Goal: Check status: Check status

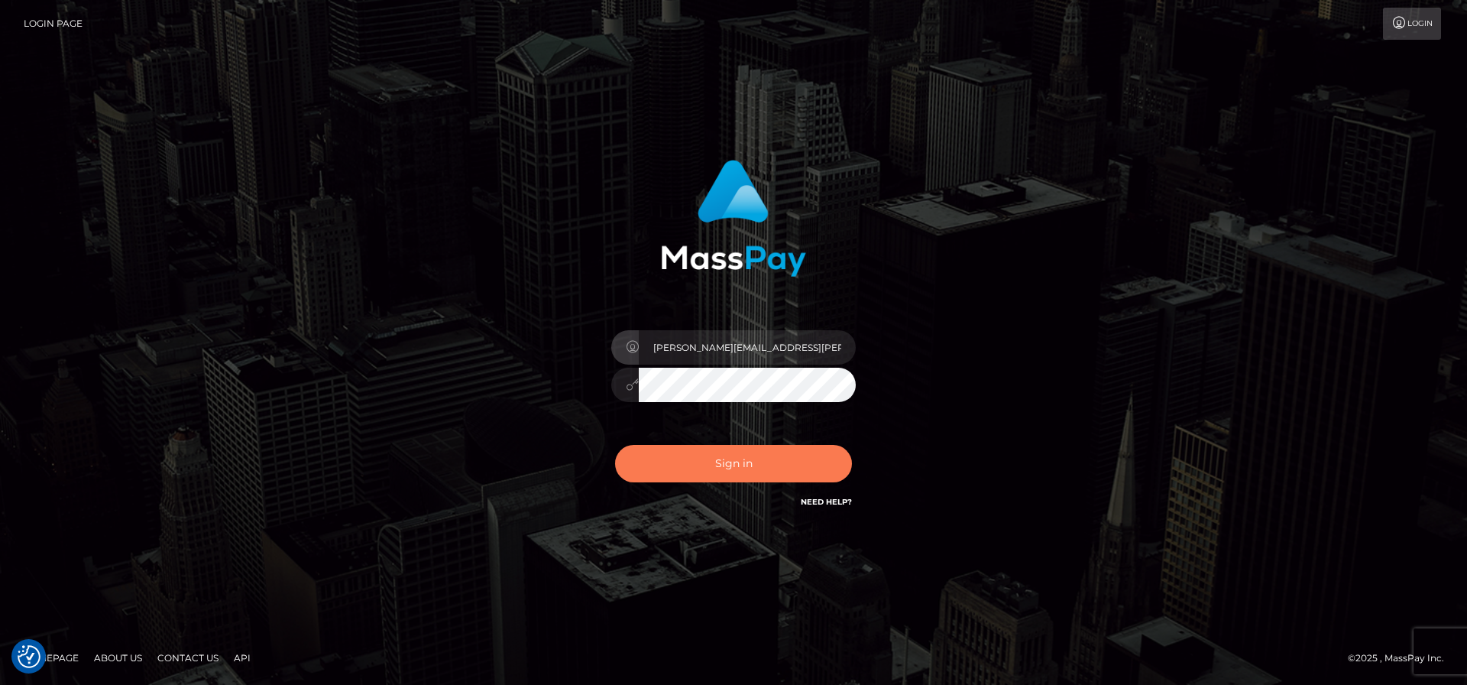
click at [747, 475] on button "Sign in" at bounding box center [733, 463] width 237 height 37
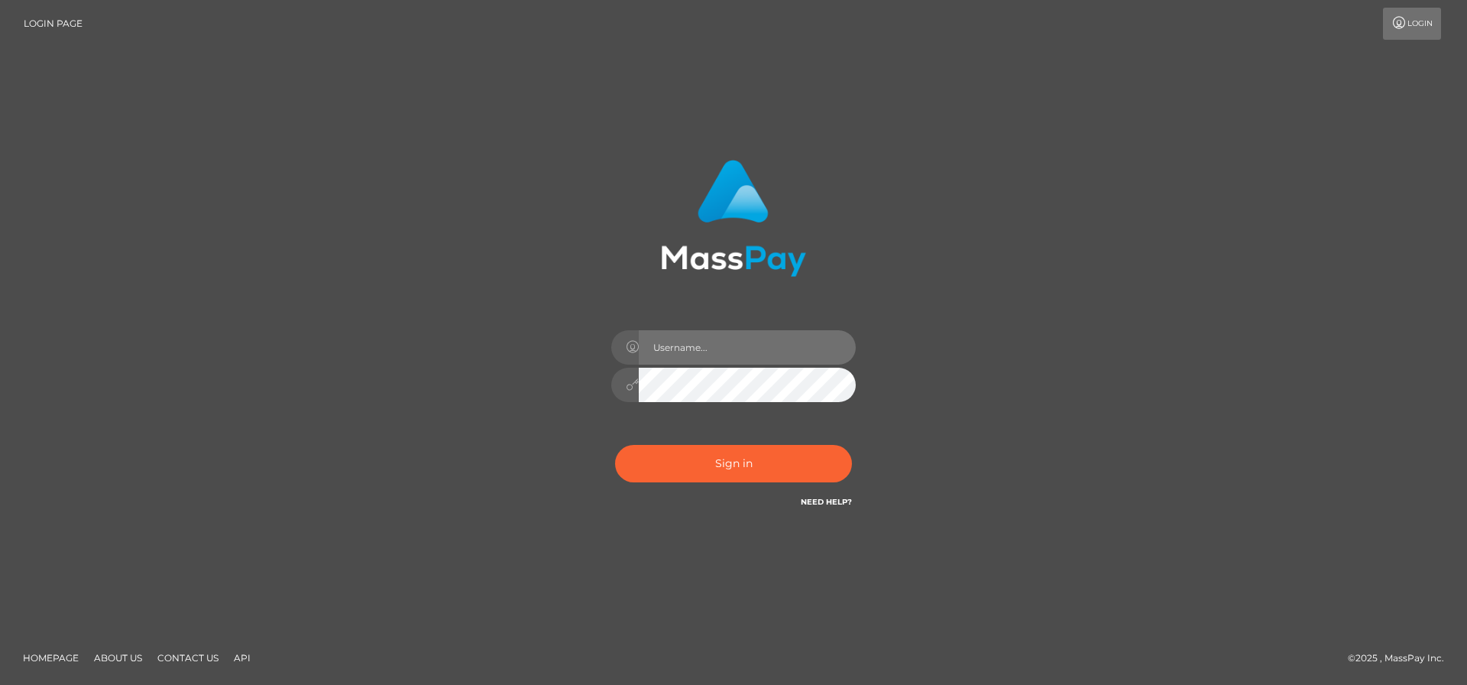
type input "[PERSON_NAME][EMAIL_ADDRESS][PERSON_NAME][DOMAIN_NAME]"
click at [711, 346] on input "[PERSON_NAME][EMAIL_ADDRESS][PERSON_NAME][DOMAIN_NAME]" at bounding box center [747, 347] width 217 height 34
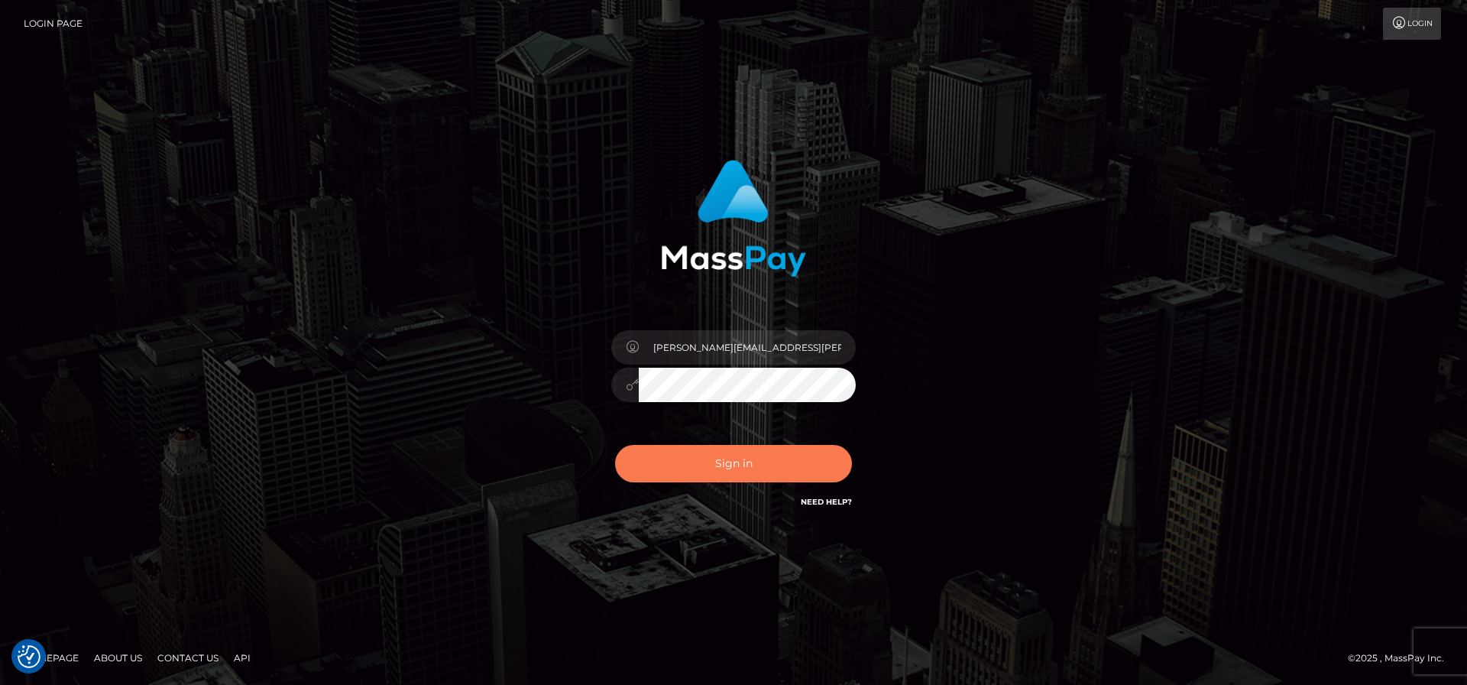
click at [750, 458] on button "Sign in" at bounding box center [733, 463] width 237 height 37
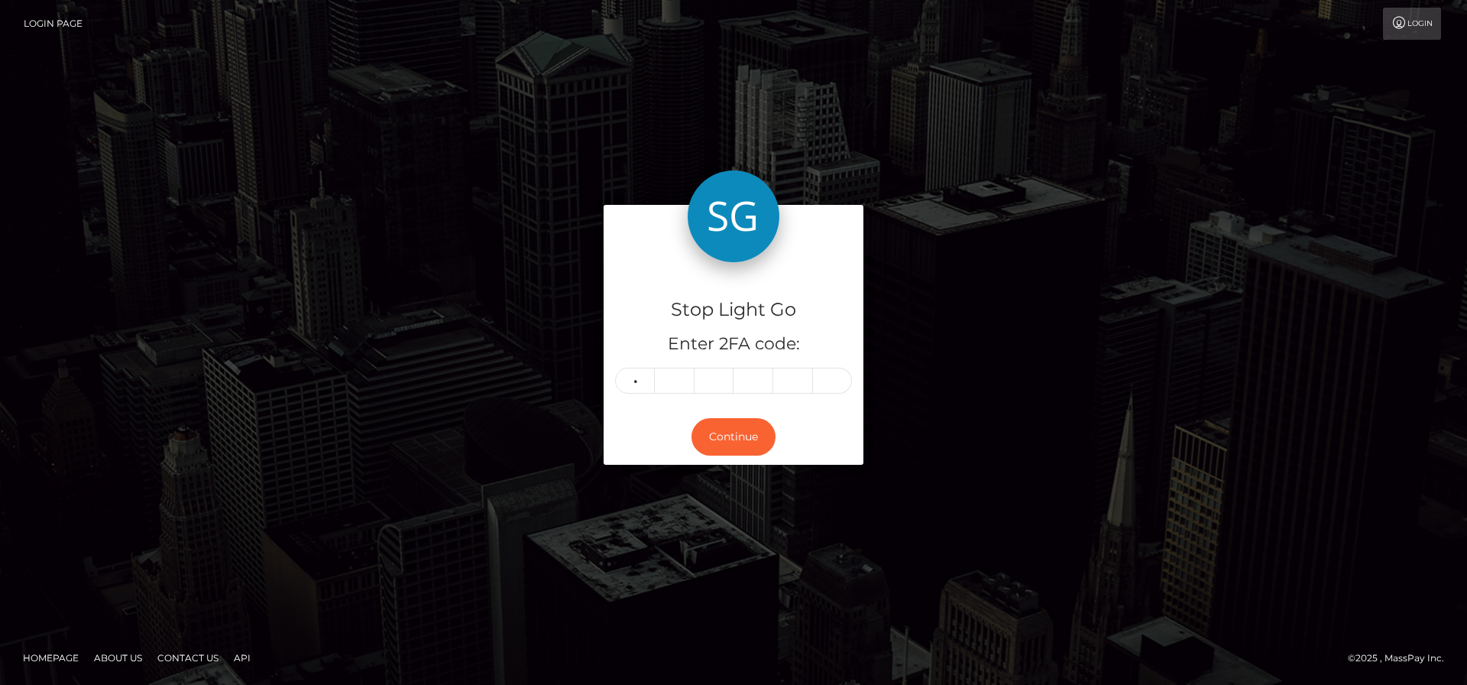
type input "8"
type input "3"
type input "4"
type input "6"
type input "1"
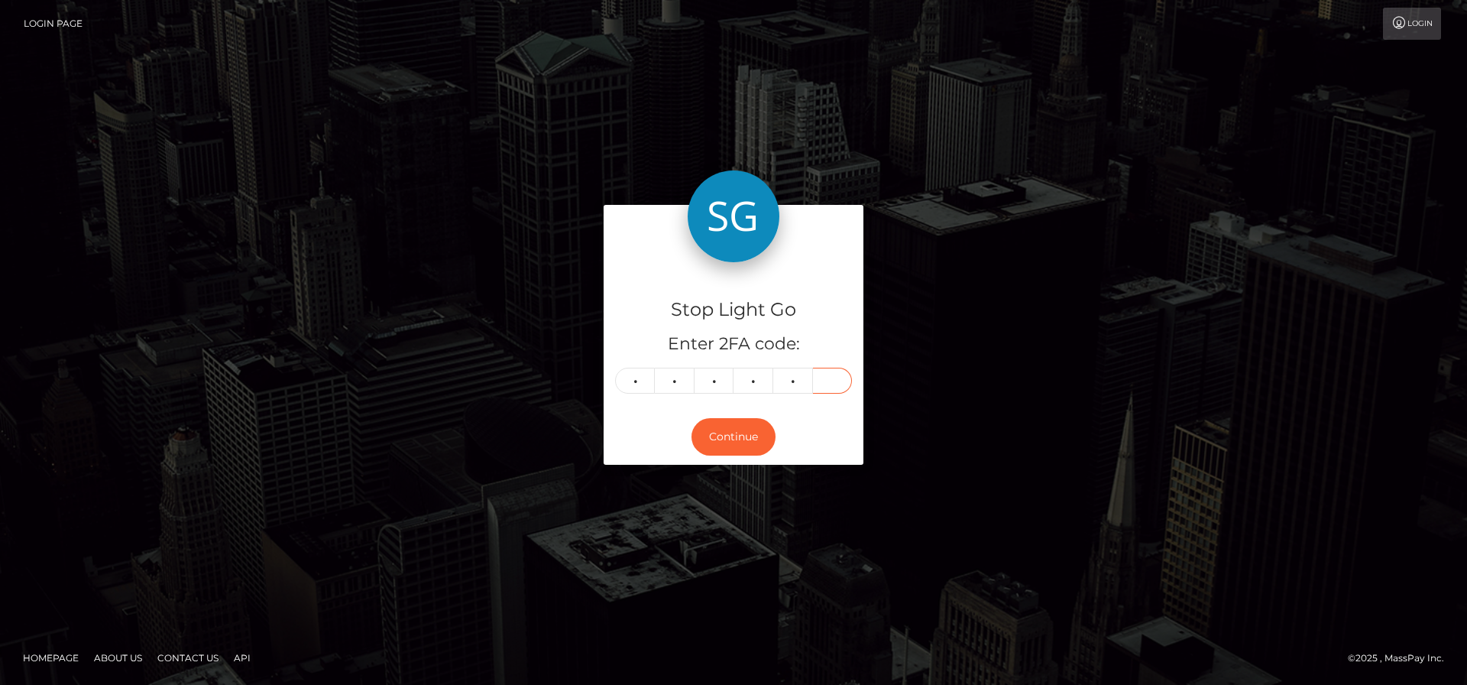
type input "2"
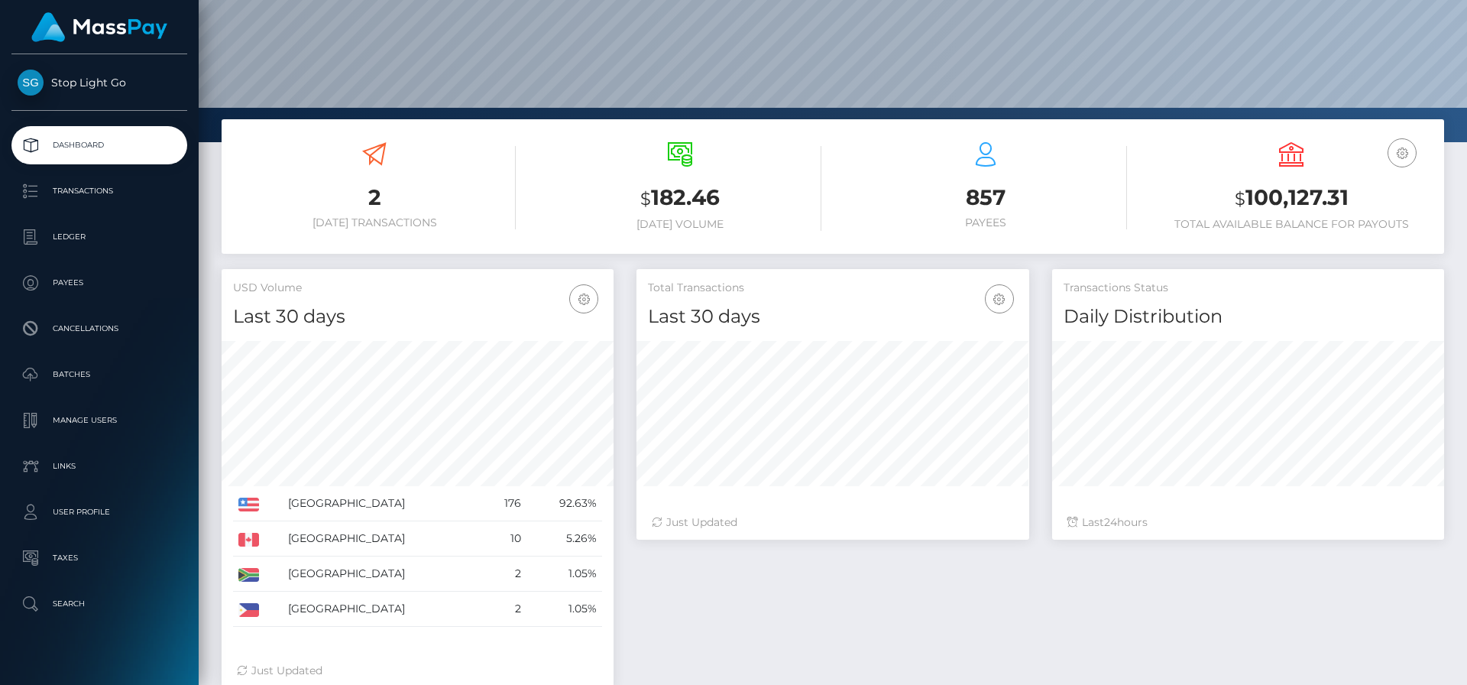
scroll to position [150, 0]
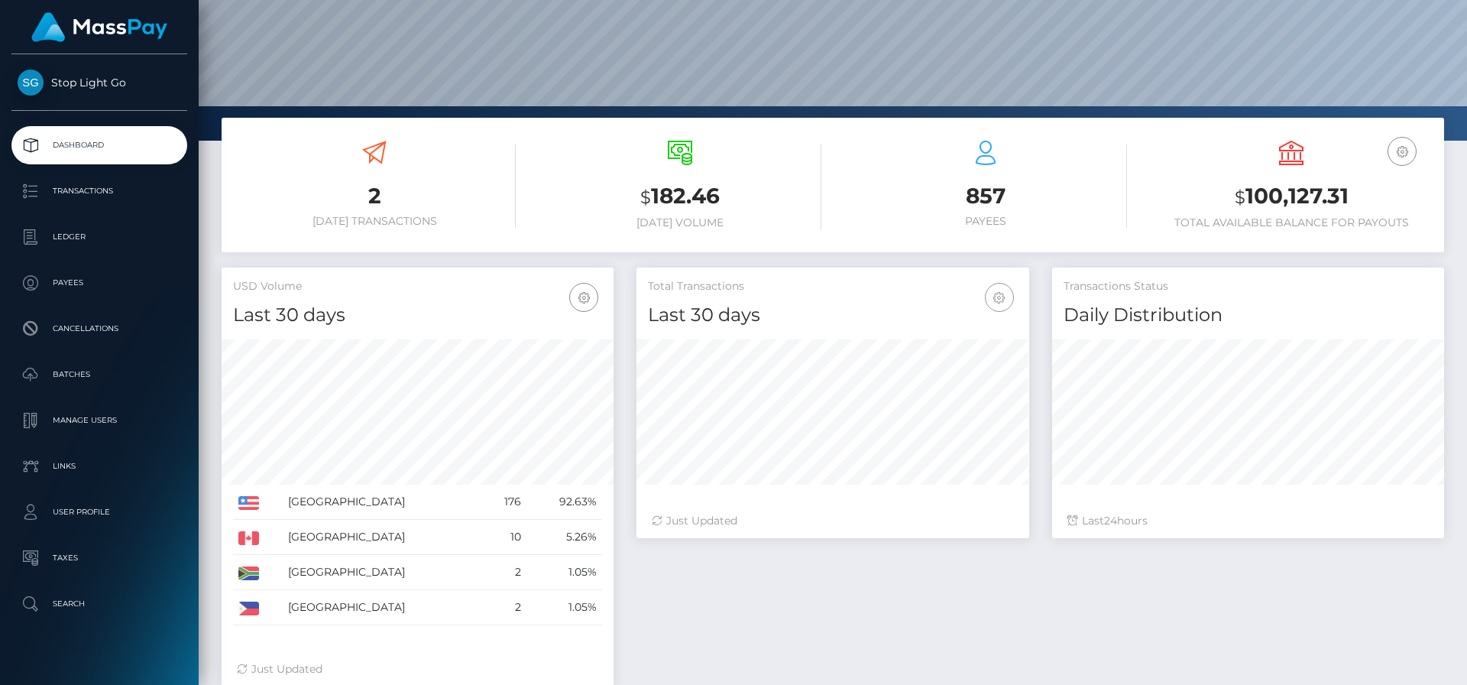
click at [1002, 298] on icon "button" at bounding box center [1000, 297] width 18 height 19
click at [945, 401] on link "Last 90 days" at bounding box center [953, 402] width 122 height 28
click at [660, 518] on icon at bounding box center [657, 520] width 11 height 11
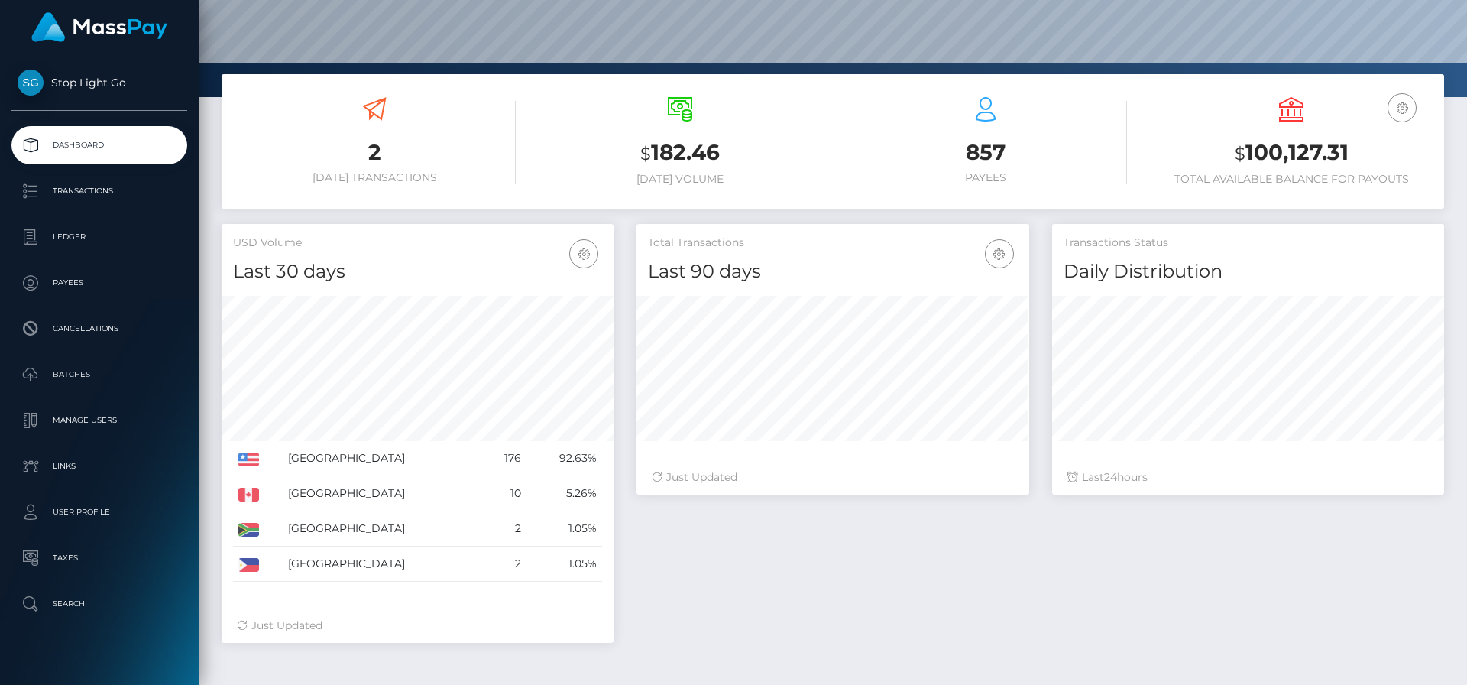
scroll to position [199, 0]
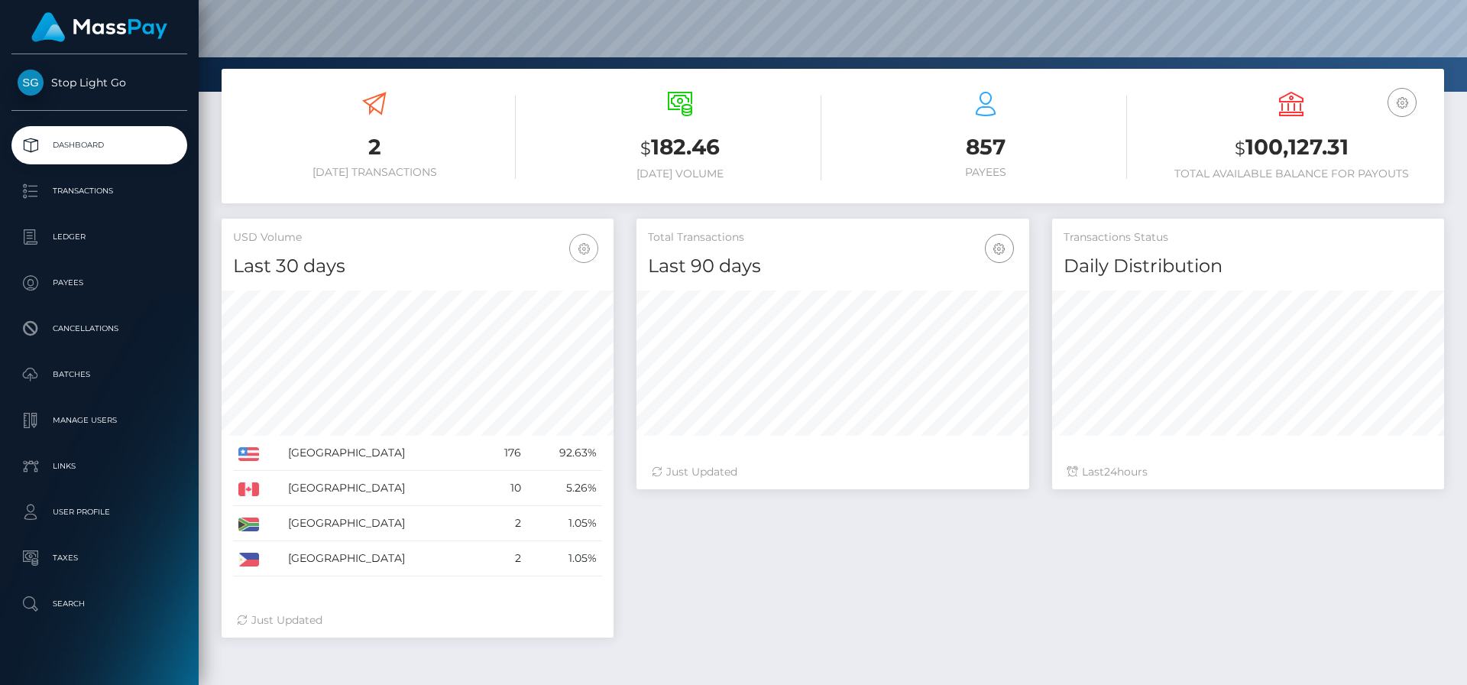
click at [587, 254] on icon "button" at bounding box center [584, 248] width 18 height 19
click at [523, 355] on link "Last 90 days" at bounding box center [537, 353] width 122 height 28
click at [1124, 539] on div "Total Transactions Last 90 days Last 30 days Last 60 days Last 90 days 24" at bounding box center [1040, 436] width 831 height 434
click at [86, 193] on p "Transactions" at bounding box center [100, 191] width 164 height 23
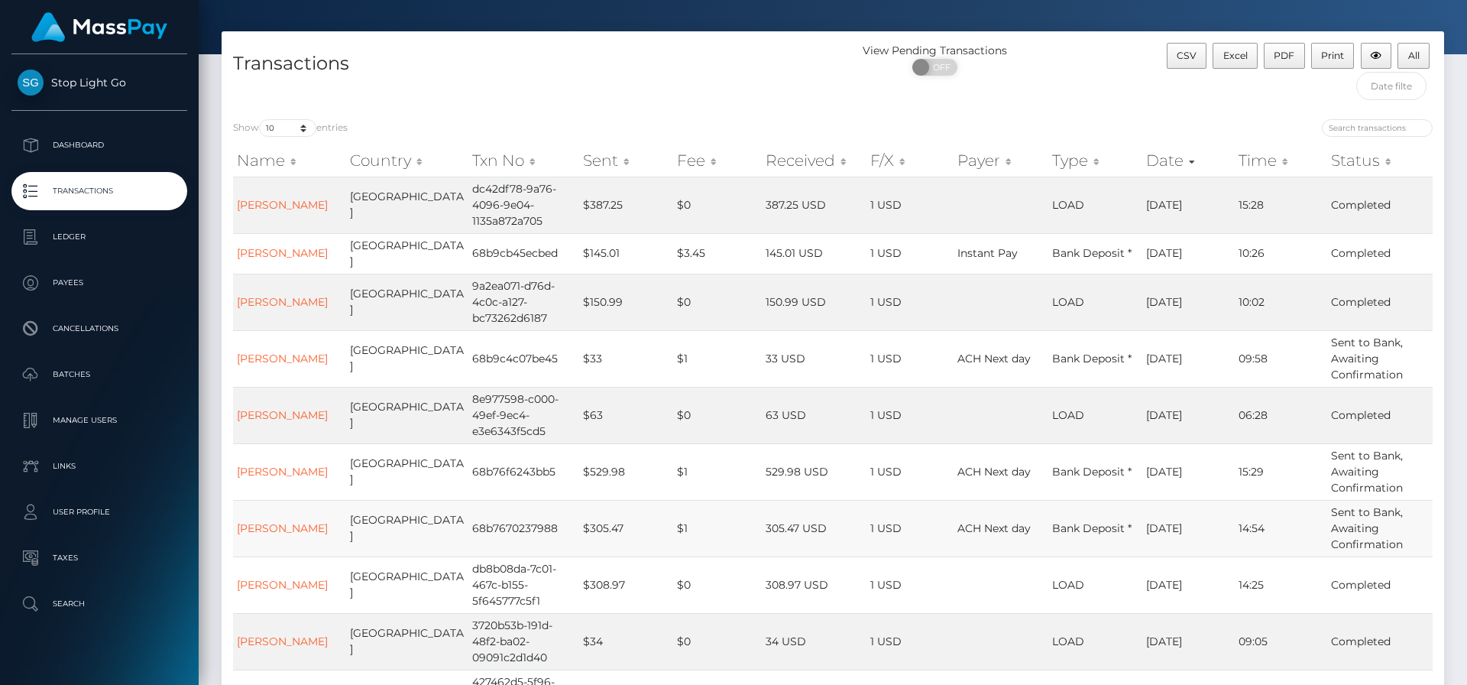
scroll to position [229, 0]
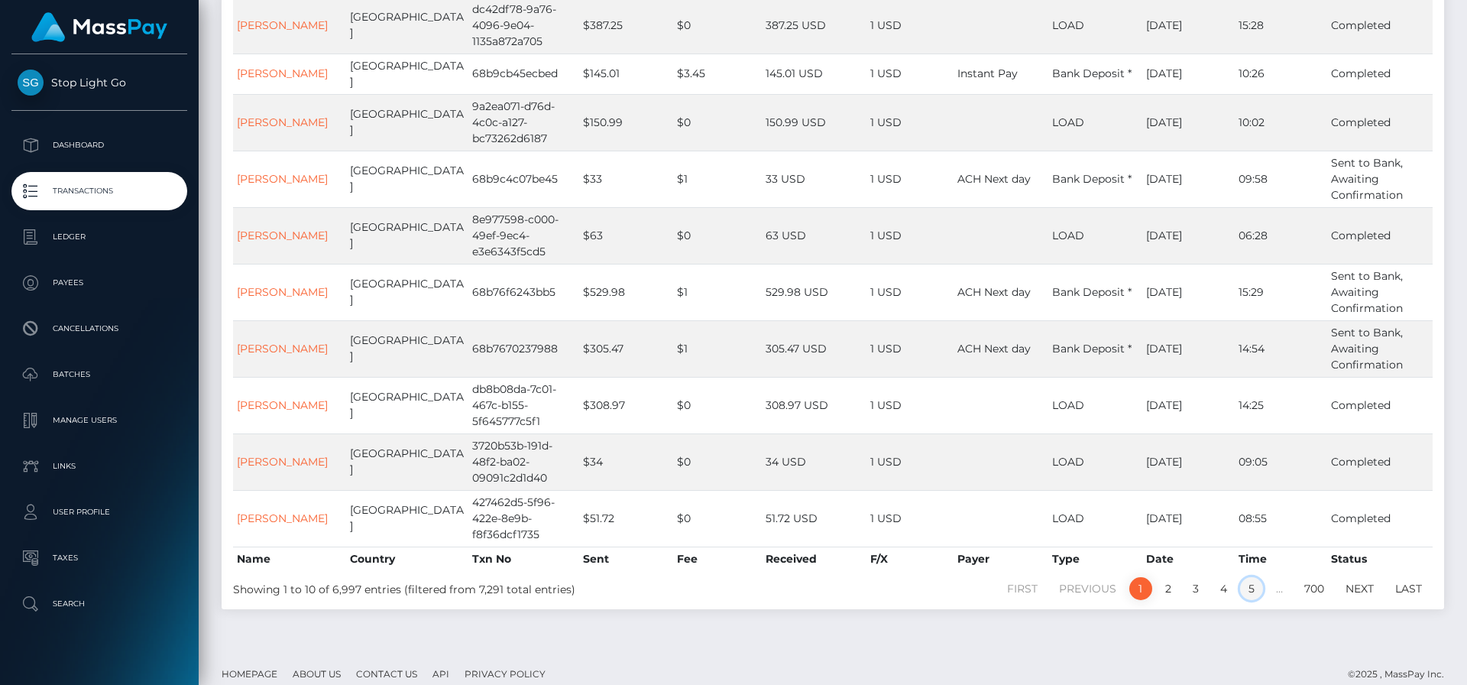
click at [1253, 577] on link "5" at bounding box center [1251, 588] width 23 height 23
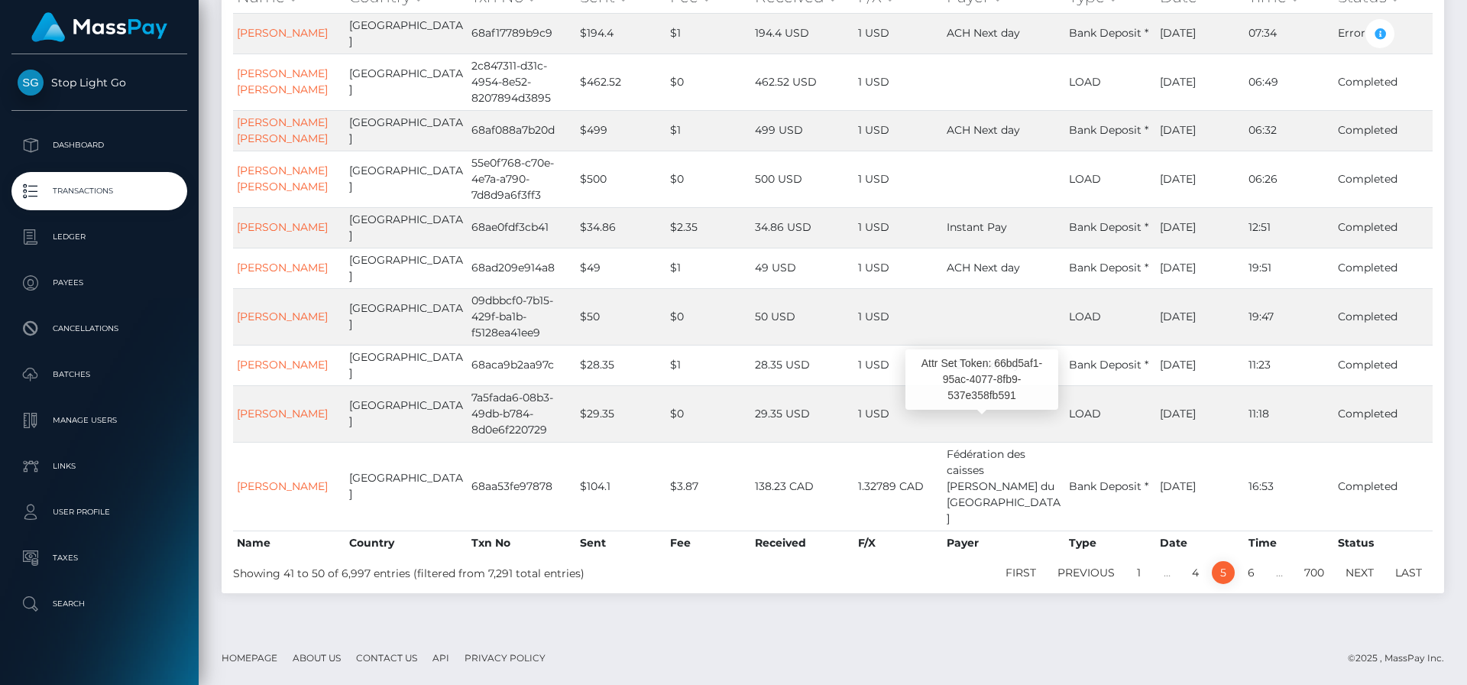
scroll to position [164, 0]
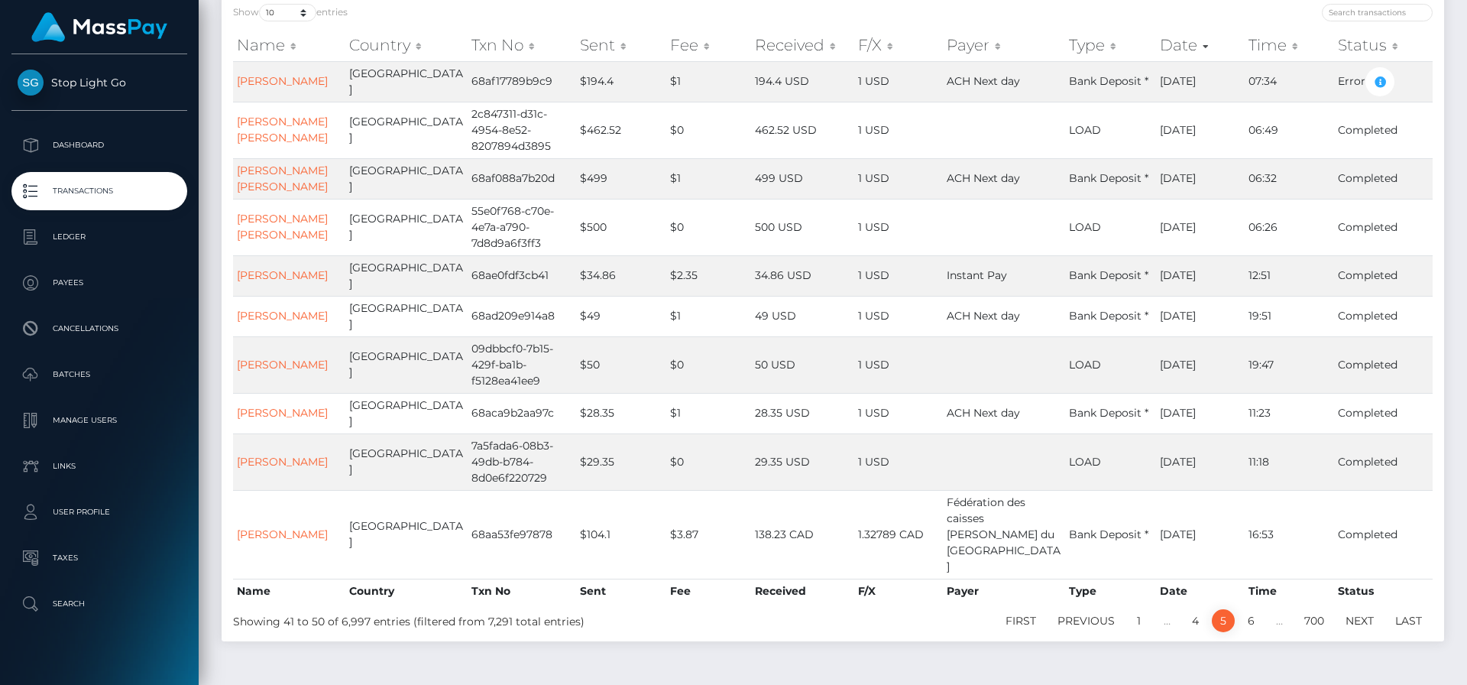
click at [1284, 609] on li "…" at bounding box center [1280, 620] width 28 height 23
click at [1277, 609] on li "…" at bounding box center [1280, 620] width 28 height 23
click at [1364, 609] on link "Next" at bounding box center [1360, 620] width 45 height 23
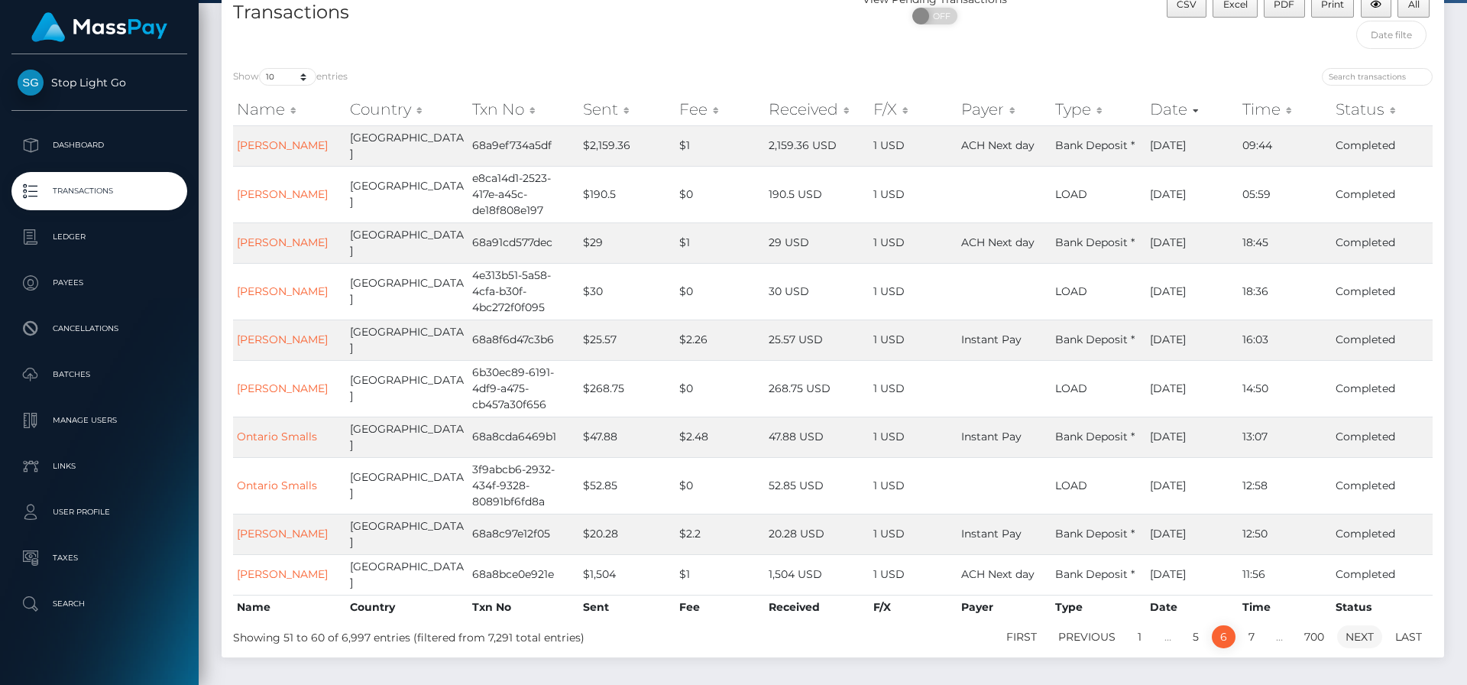
click at [1364, 625] on link "Next" at bounding box center [1360, 636] width 45 height 23
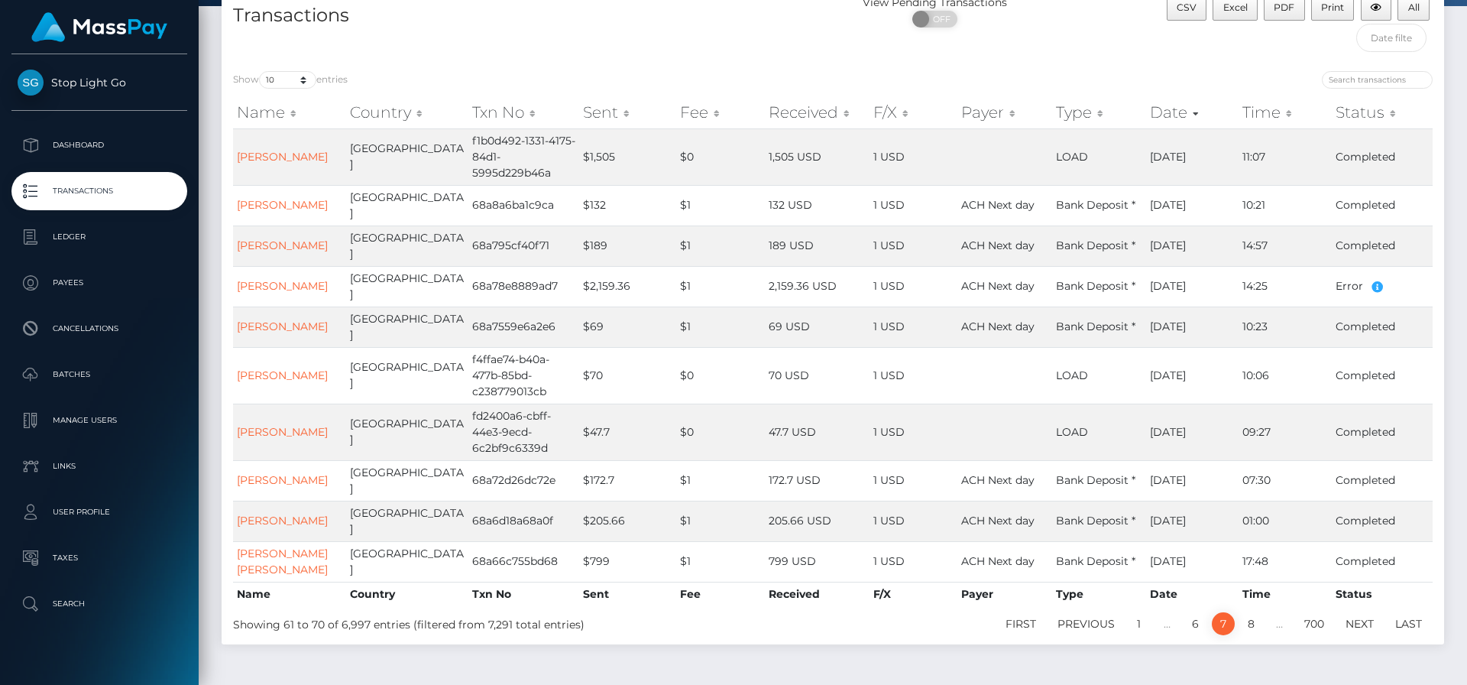
click at [1364, 612] on link "Next" at bounding box center [1360, 623] width 45 height 23
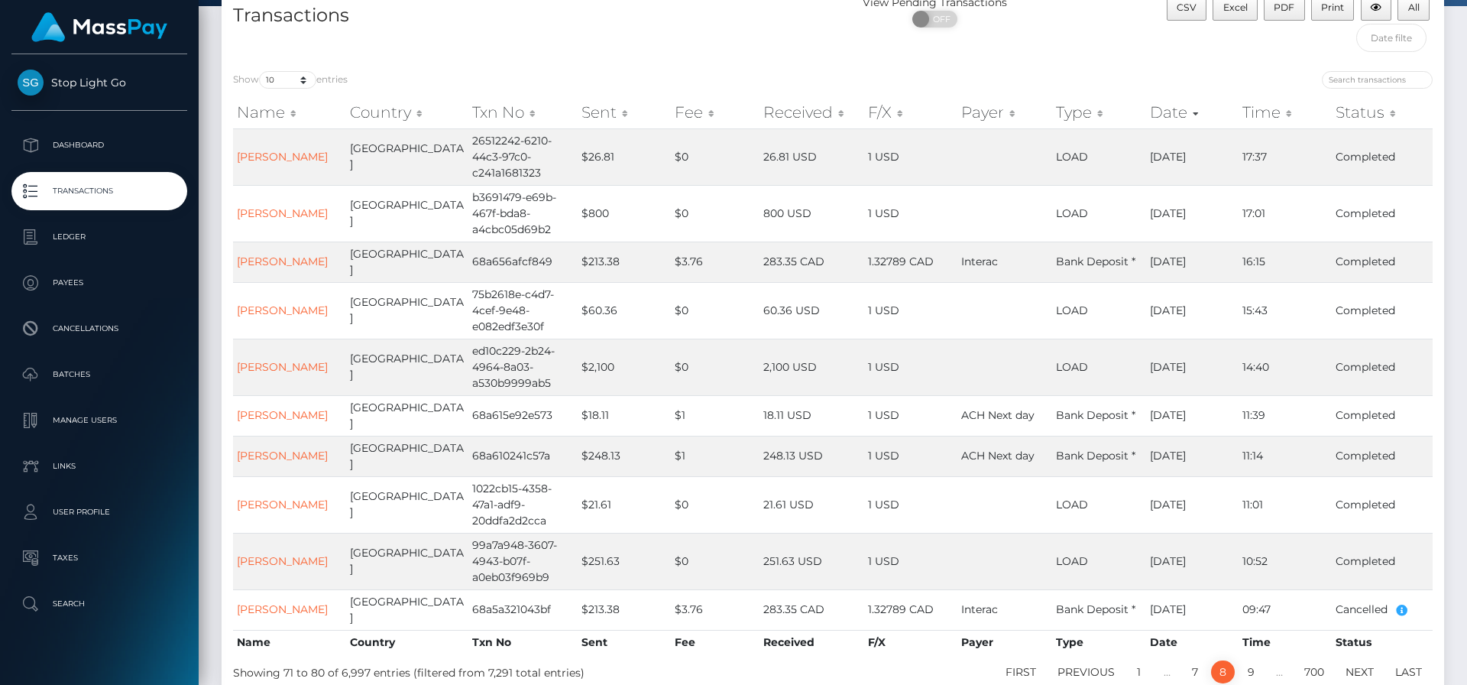
click at [1364, 589] on td "Cancelled" at bounding box center [1382, 609] width 101 height 41
click at [1358, 660] on link "Next" at bounding box center [1360, 671] width 45 height 23
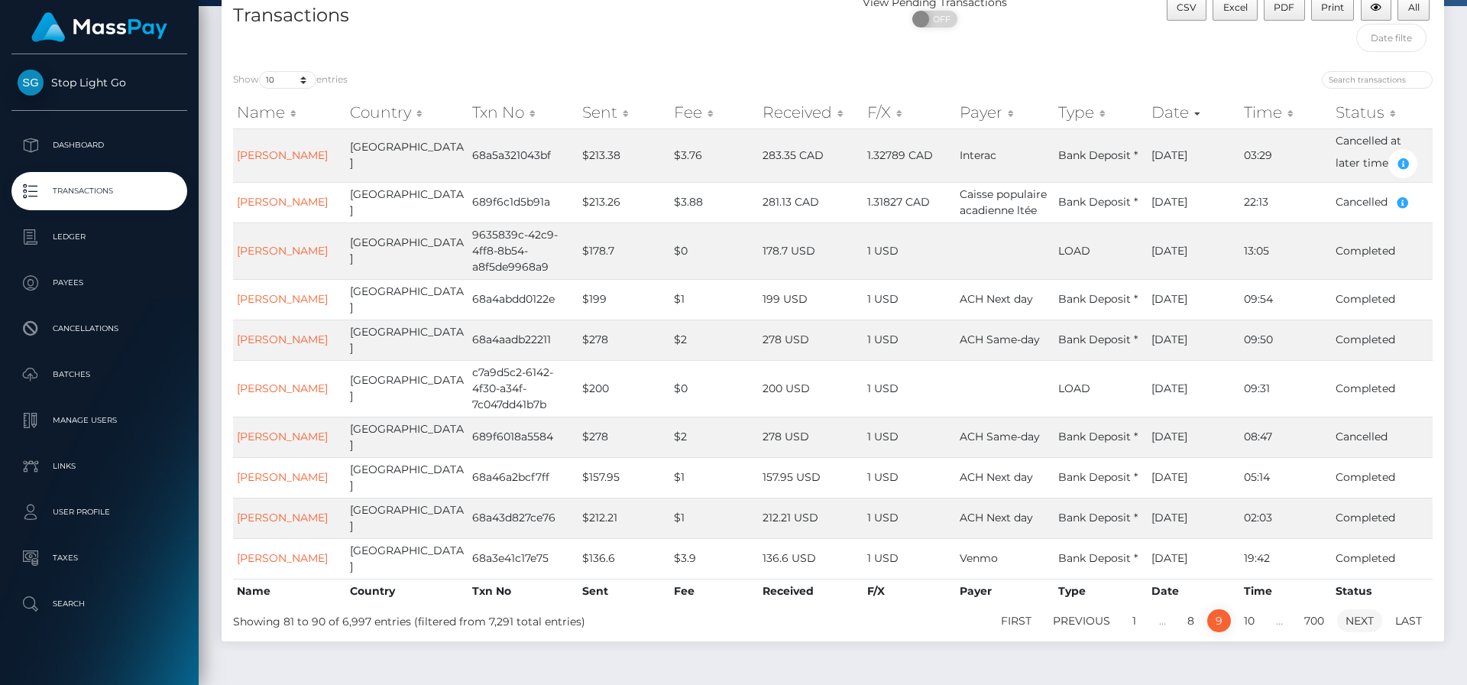
click at [1360, 609] on link "Next" at bounding box center [1360, 620] width 45 height 23
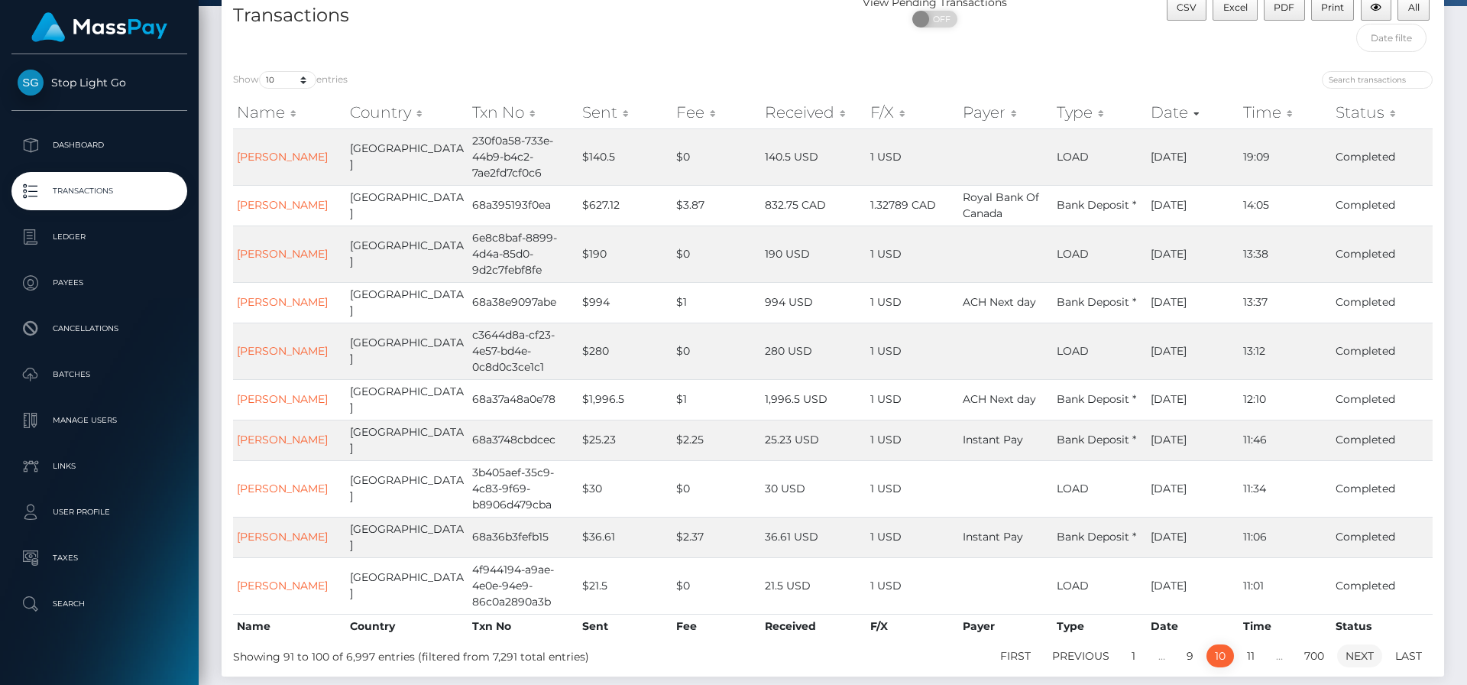
click at [1357, 644] on link "Next" at bounding box center [1360, 655] width 45 height 23
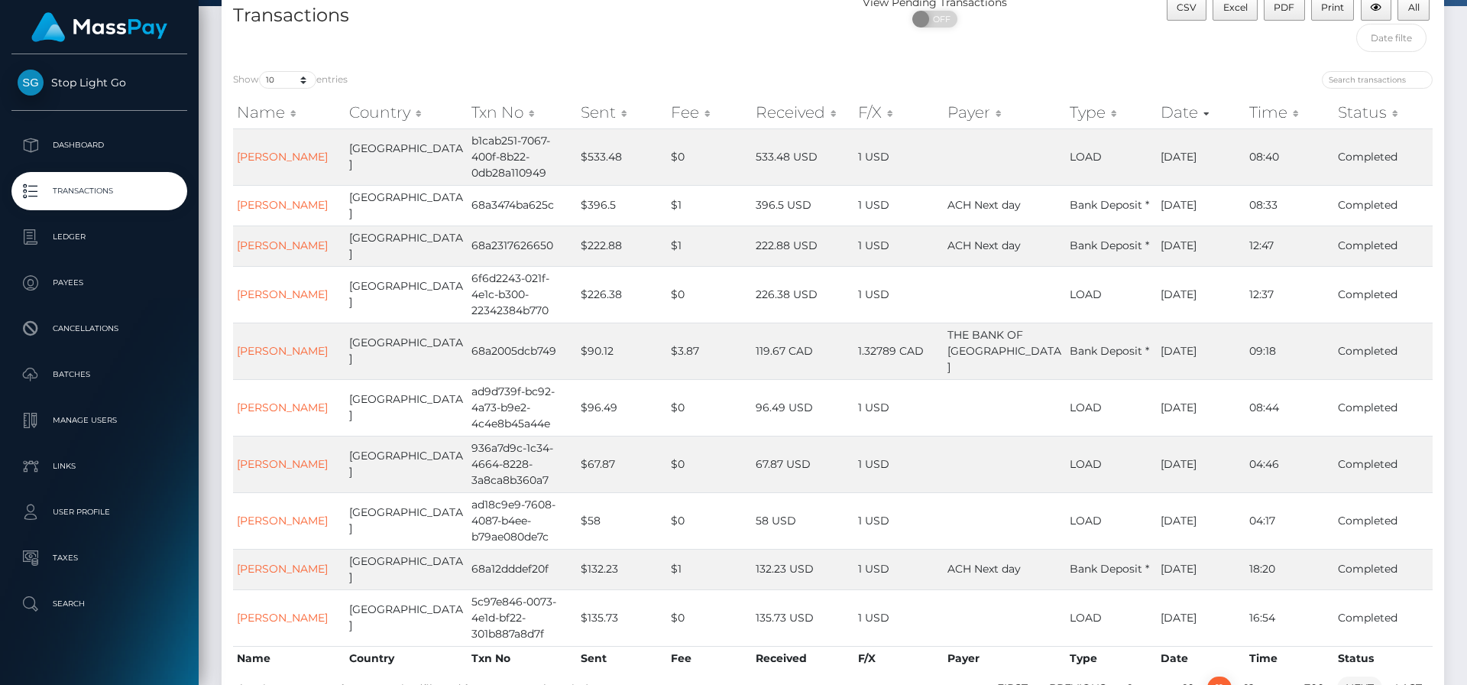
click at [1356, 676] on link "Next" at bounding box center [1360, 687] width 45 height 23
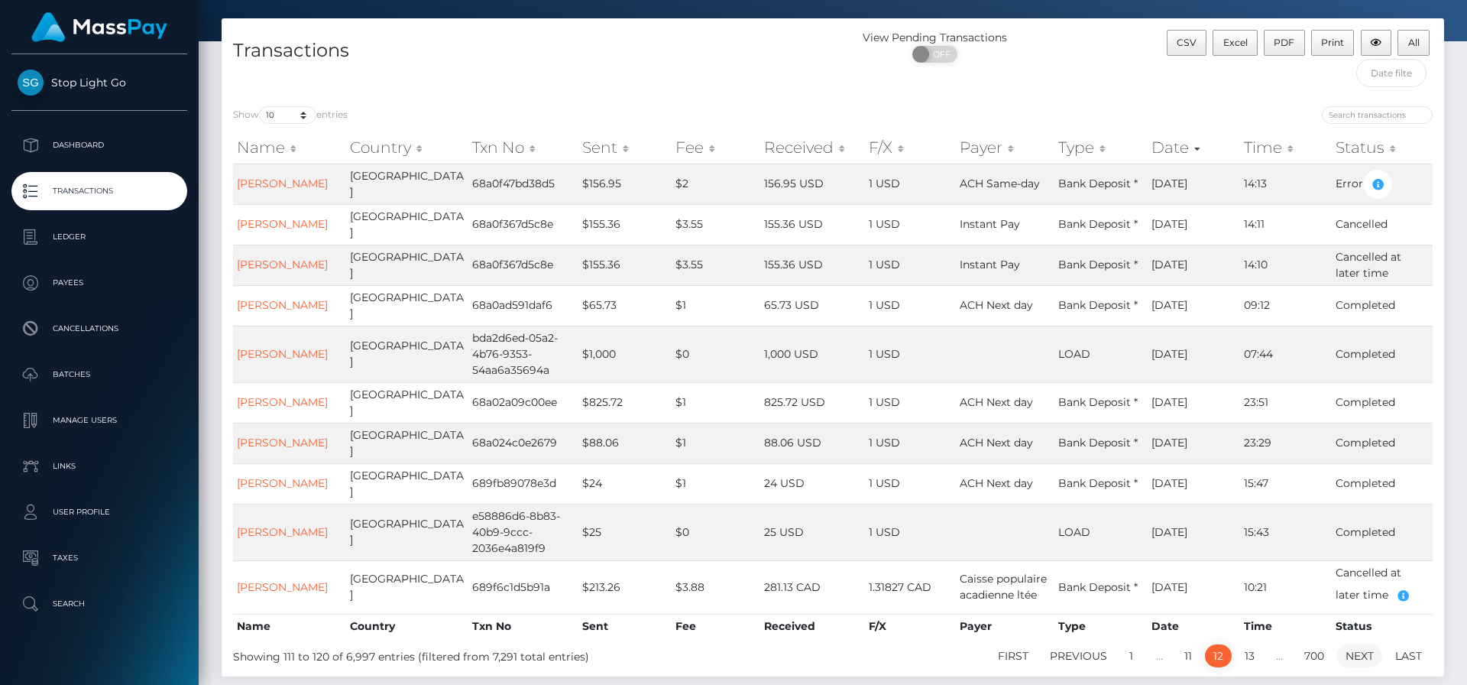
click at [1360, 644] on link "Next" at bounding box center [1360, 655] width 45 height 23
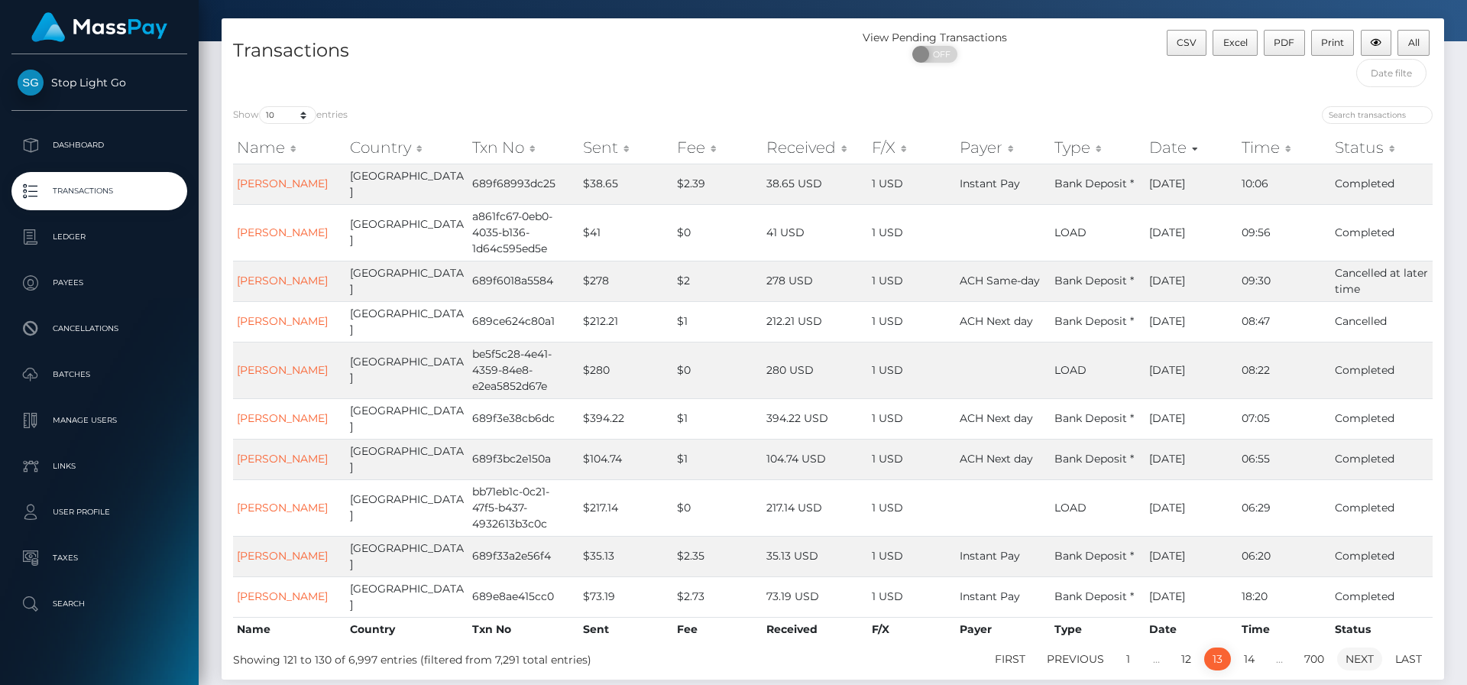
click at [1353, 646] on div "First Previous 1 … 12 13 14 … 700 Next Last" at bounding box center [1087, 659] width 713 height 26
click at [1357, 647] on link "Next" at bounding box center [1360, 658] width 45 height 23
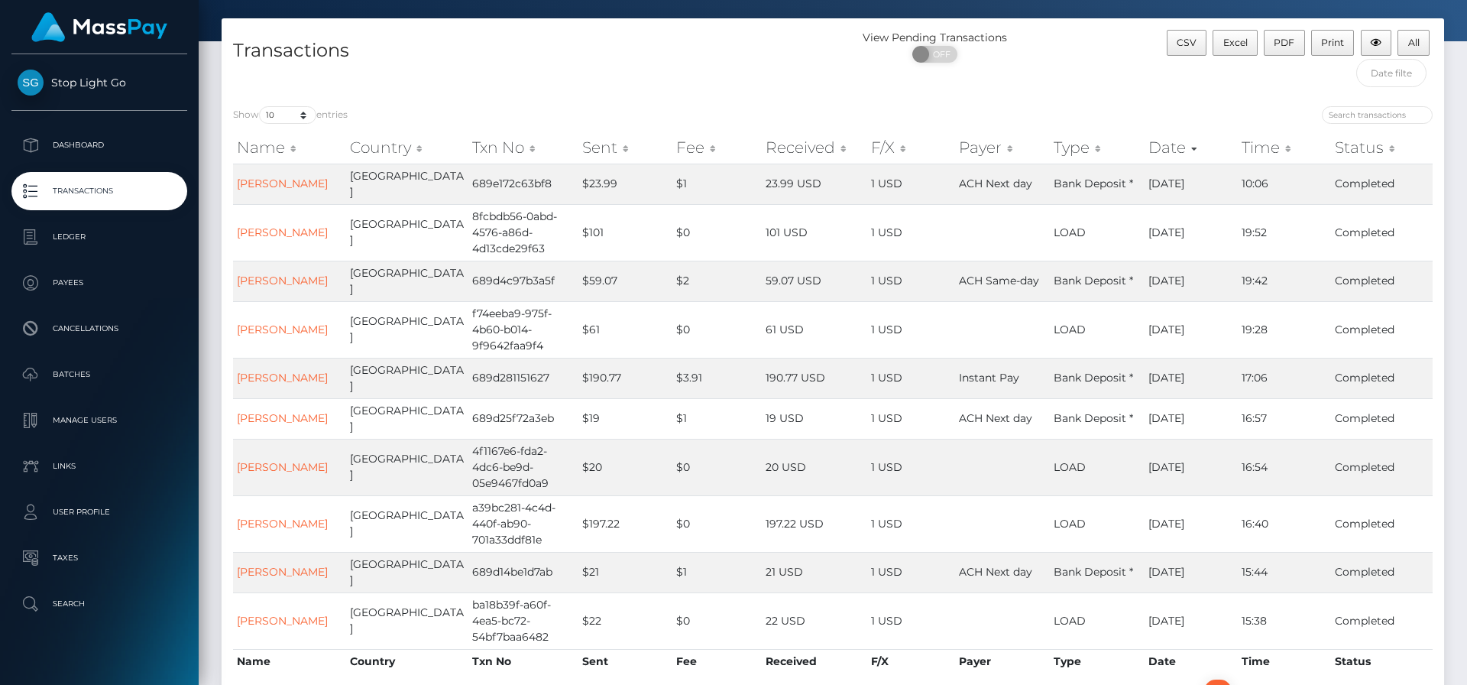
click at [1357, 649] on th "Status" at bounding box center [1382, 661] width 102 height 24
click at [1355, 679] on link "Next" at bounding box center [1360, 690] width 45 height 23
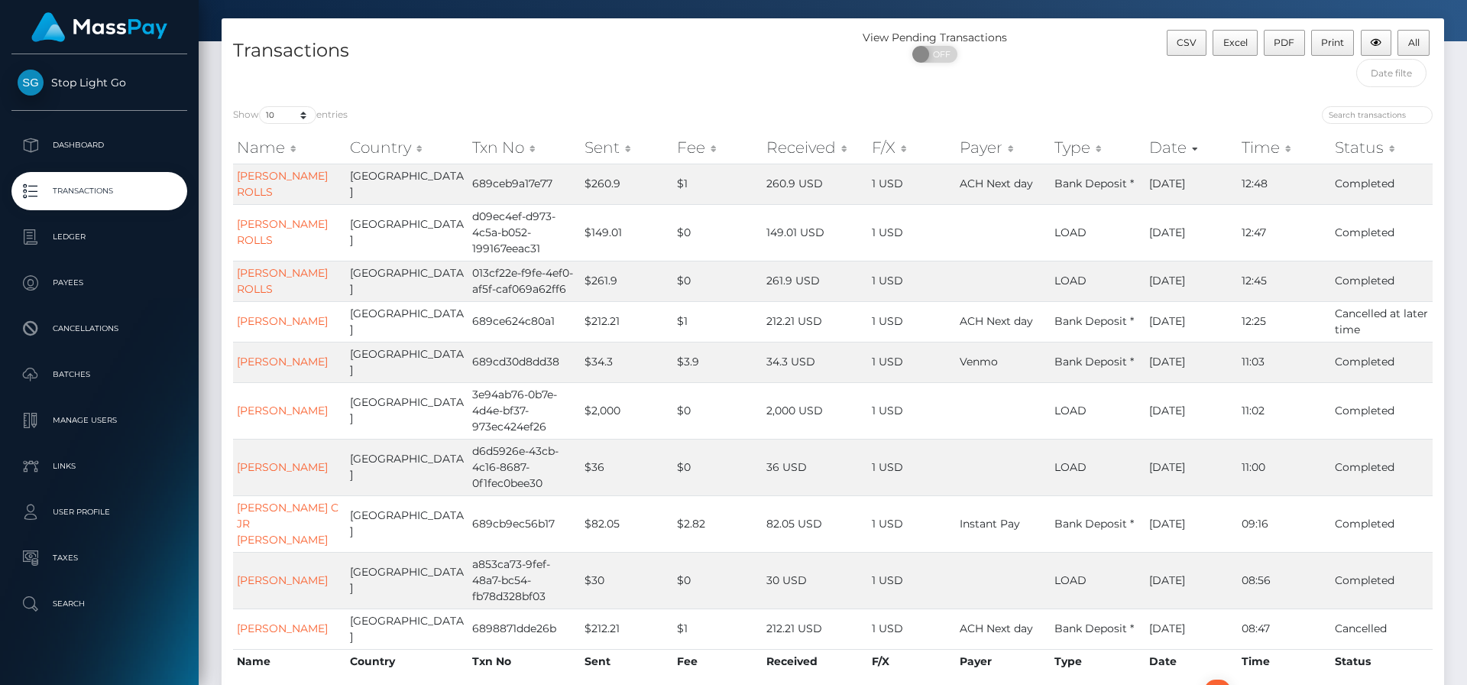
click at [1356, 649] on th "Status" at bounding box center [1382, 661] width 102 height 24
click at [1354, 679] on link "Next" at bounding box center [1360, 690] width 45 height 23
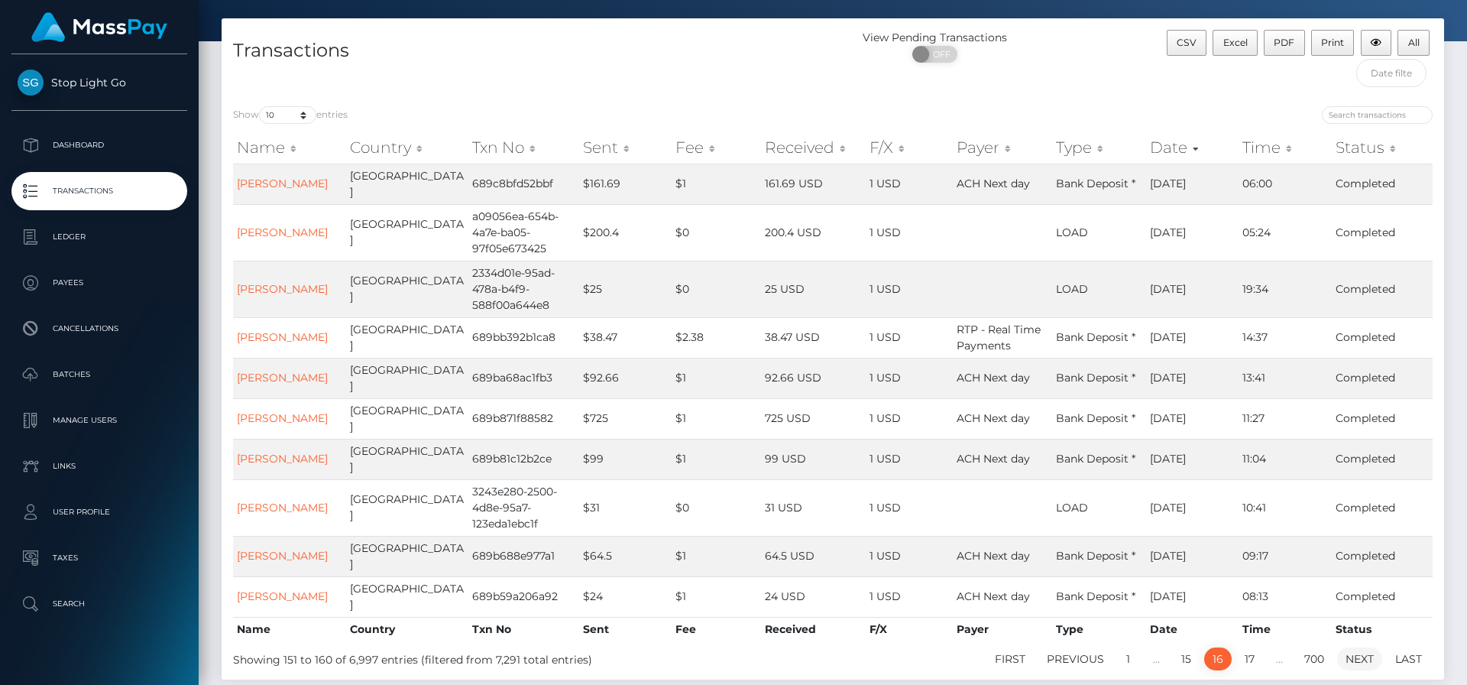
click at [1351, 647] on link "Next" at bounding box center [1360, 658] width 45 height 23
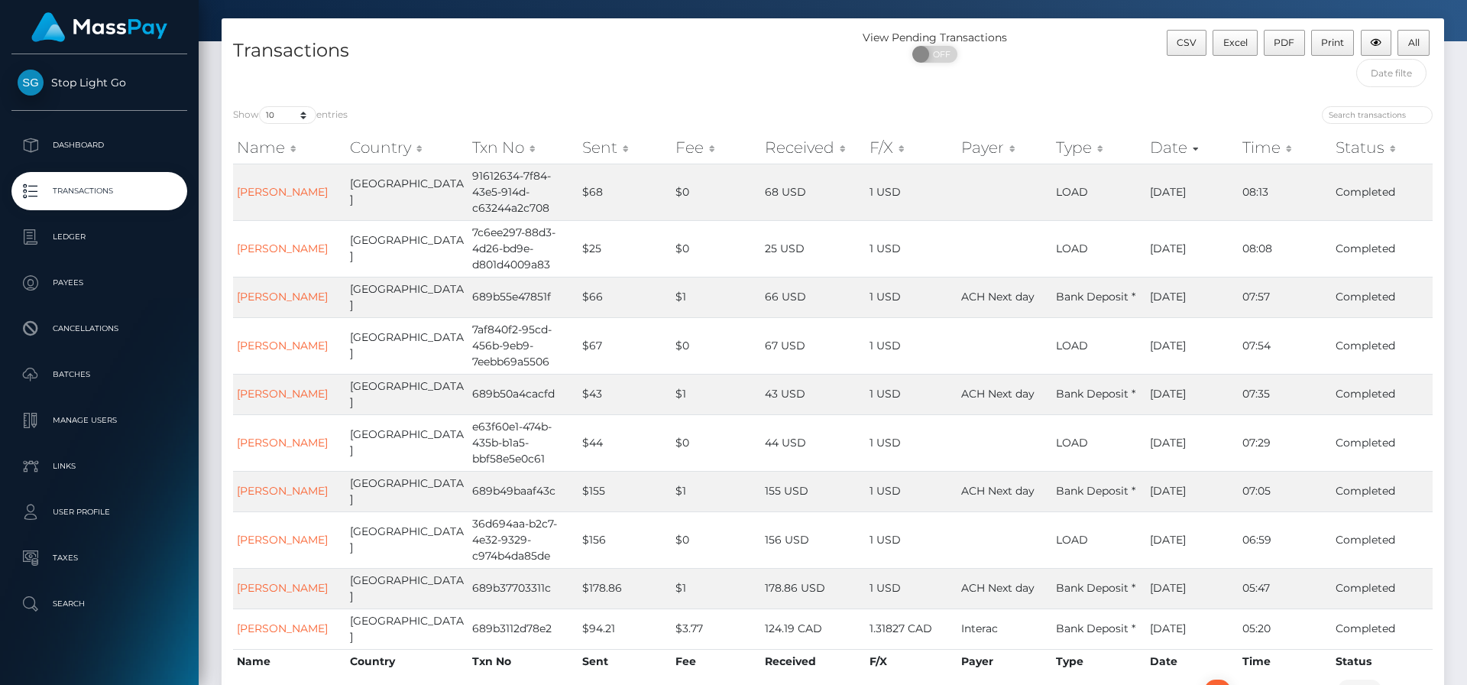
click at [1354, 679] on link "Next" at bounding box center [1360, 690] width 45 height 23
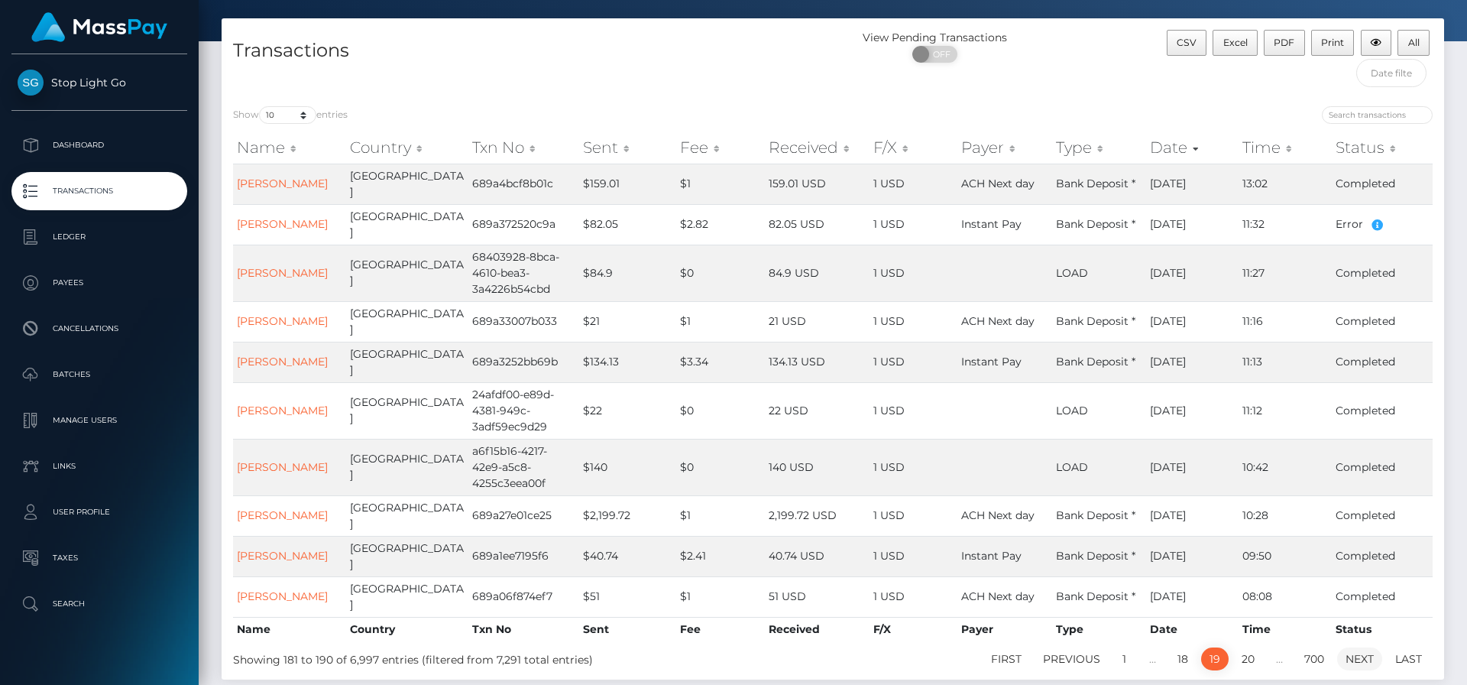
click at [1354, 647] on link "Next" at bounding box center [1360, 658] width 45 height 23
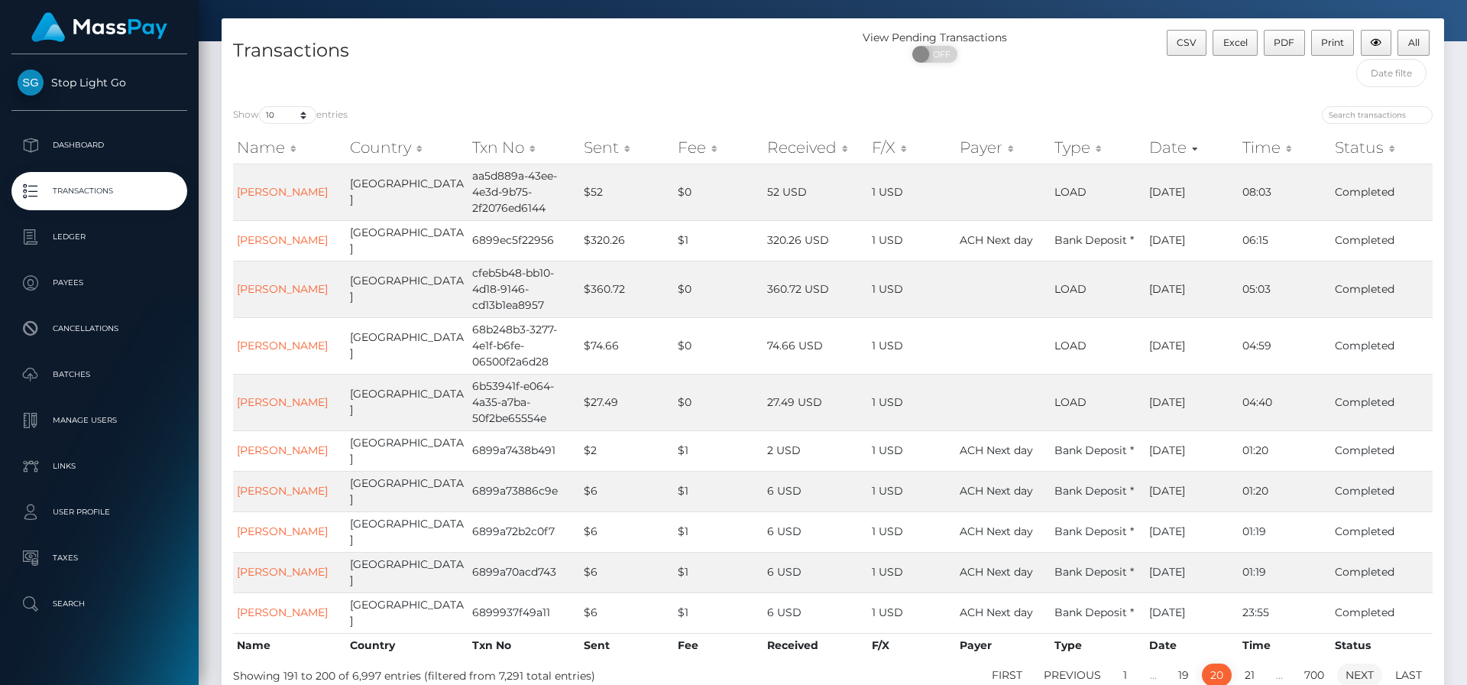
click at [1359, 663] on link "Next" at bounding box center [1360, 674] width 45 height 23
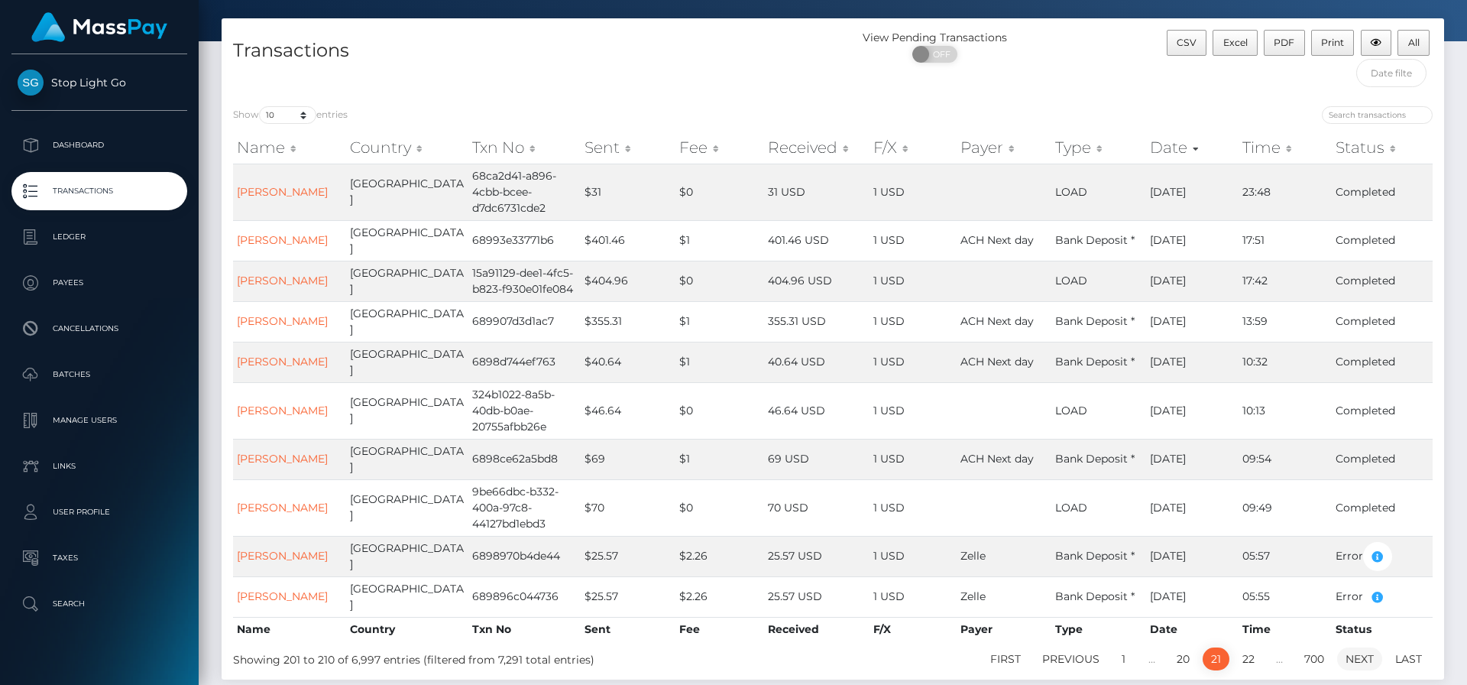
click at [1363, 647] on link "Next" at bounding box center [1360, 658] width 45 height 23
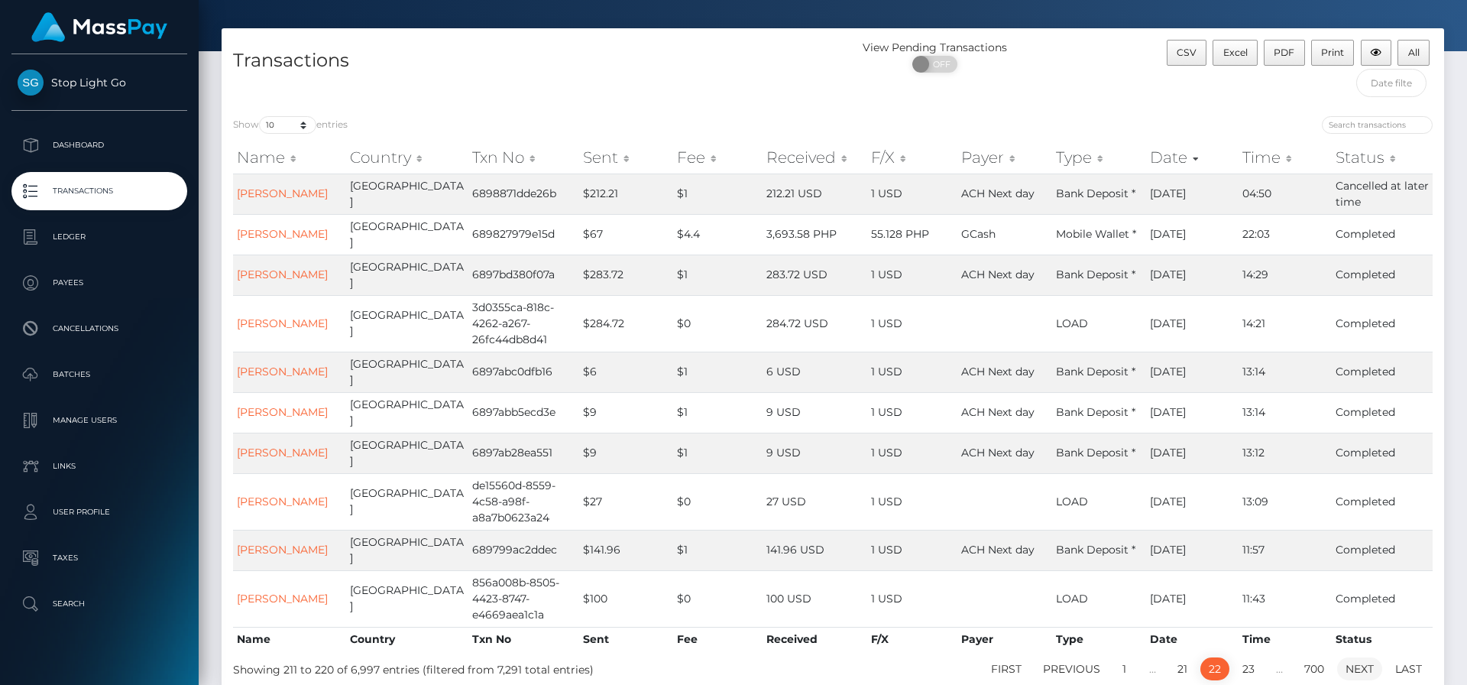
click at [1359, 657] on link "Next" at bounding box center [1360, 668] width 45 height 23
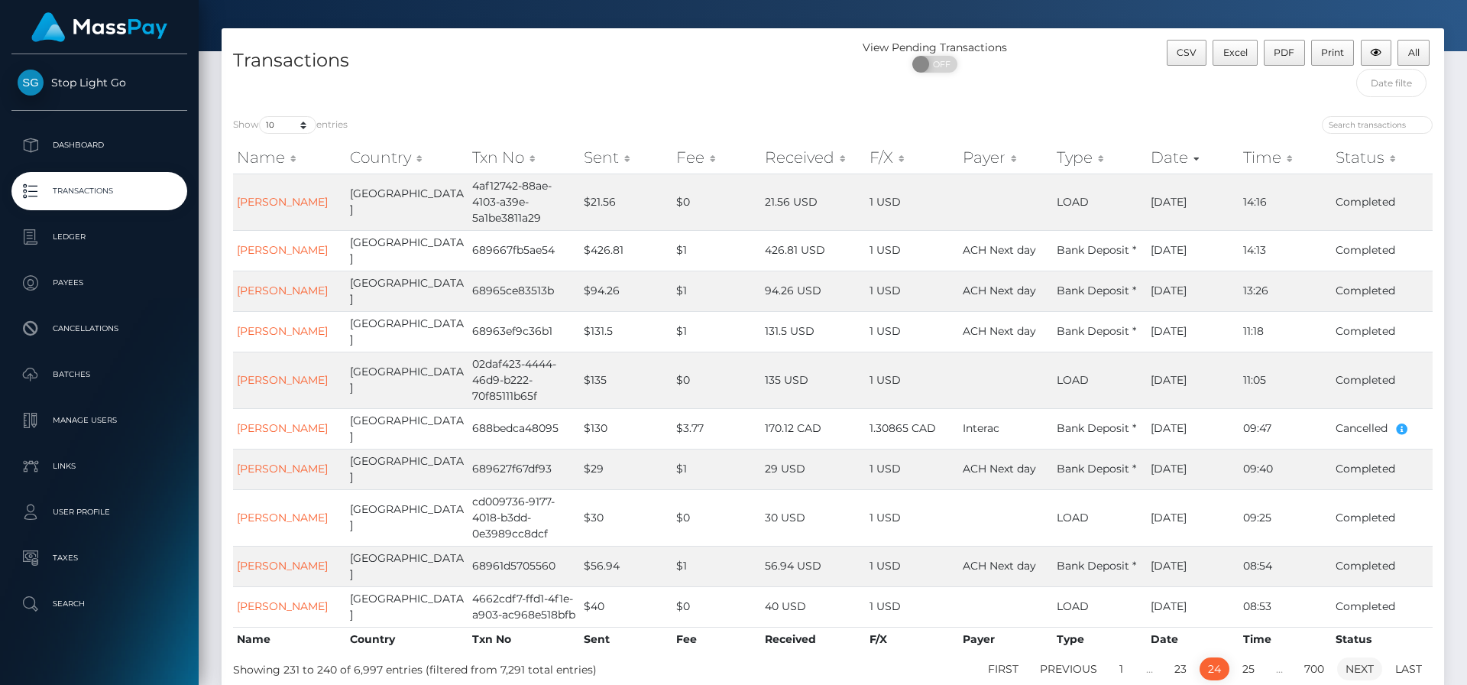
click at [1355, 657] on link "Next" at bounding box center [1360, 668] width 45 height 23
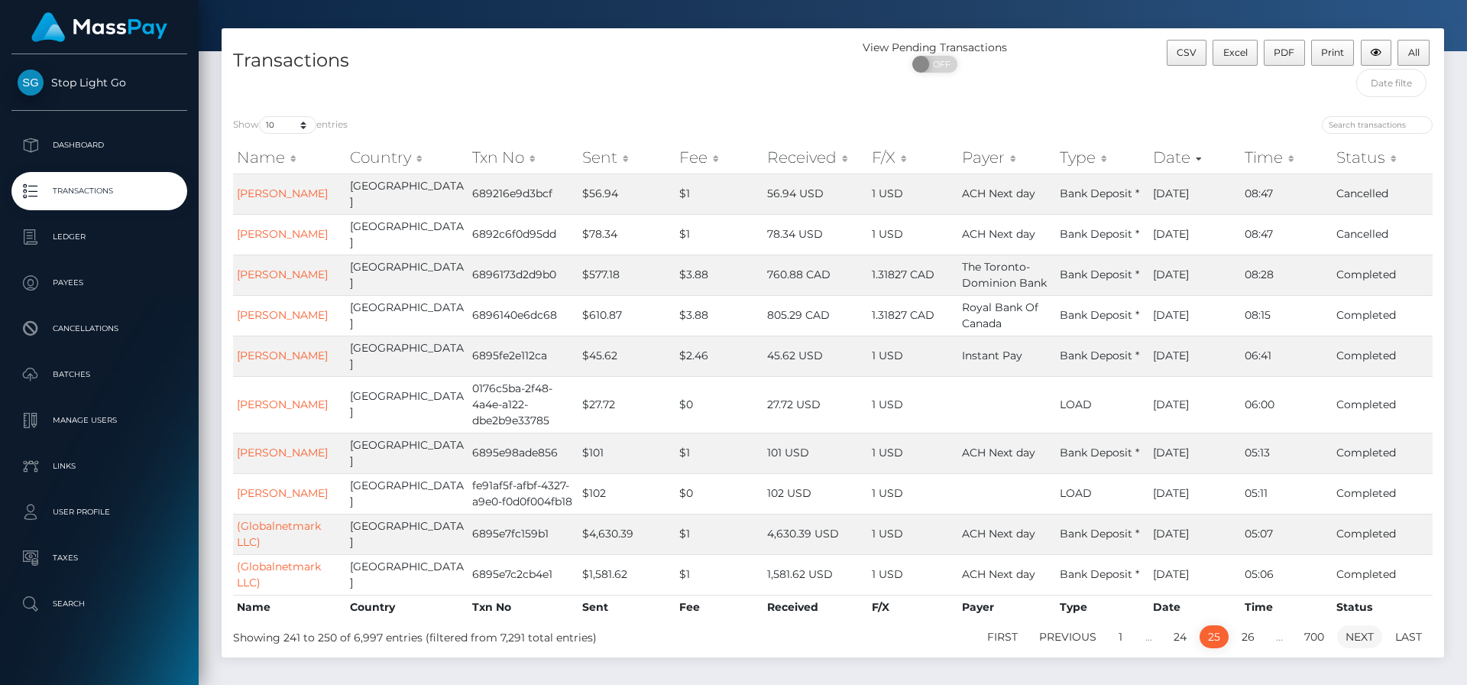
click at [1362, 625] on link "Next" at bounding box center [1360, 636] width 45 height 23
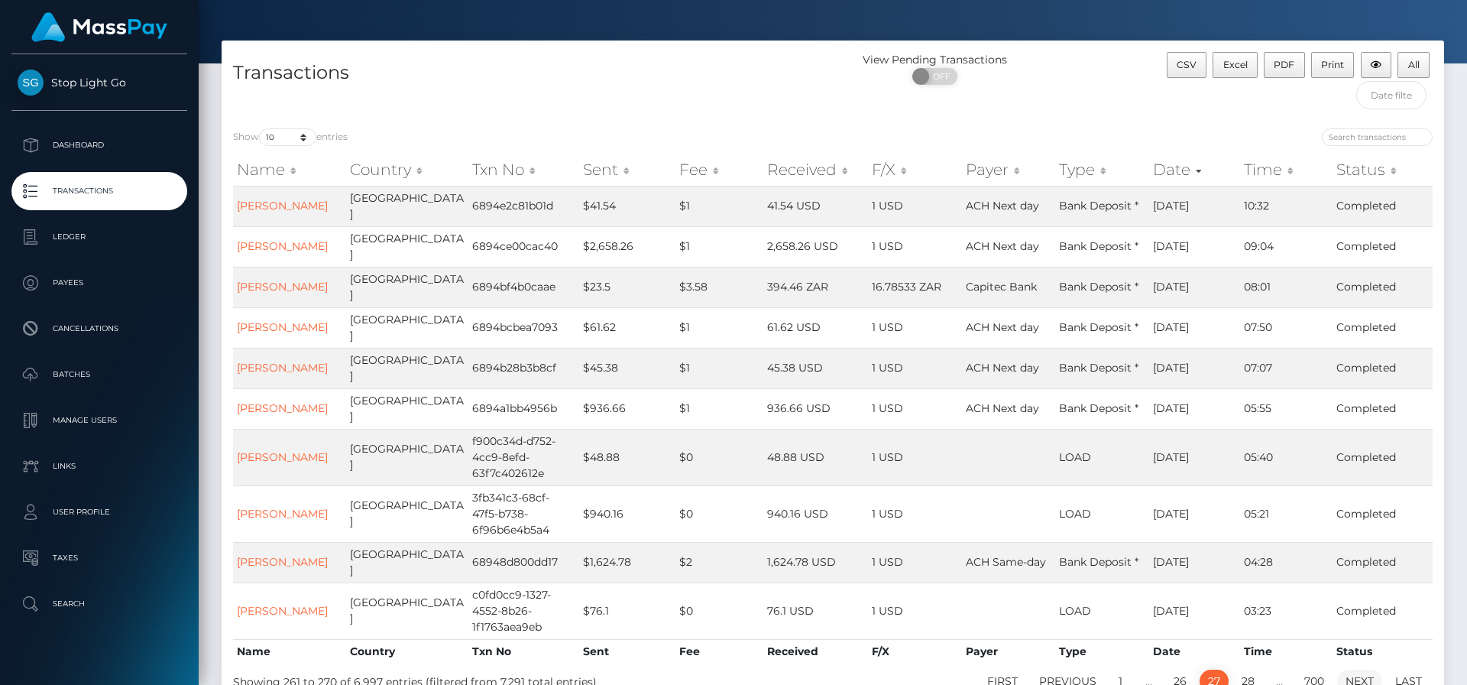
click at [1360, 670] on link "Next" at bounding box center [1360, 681] width 45 height 23
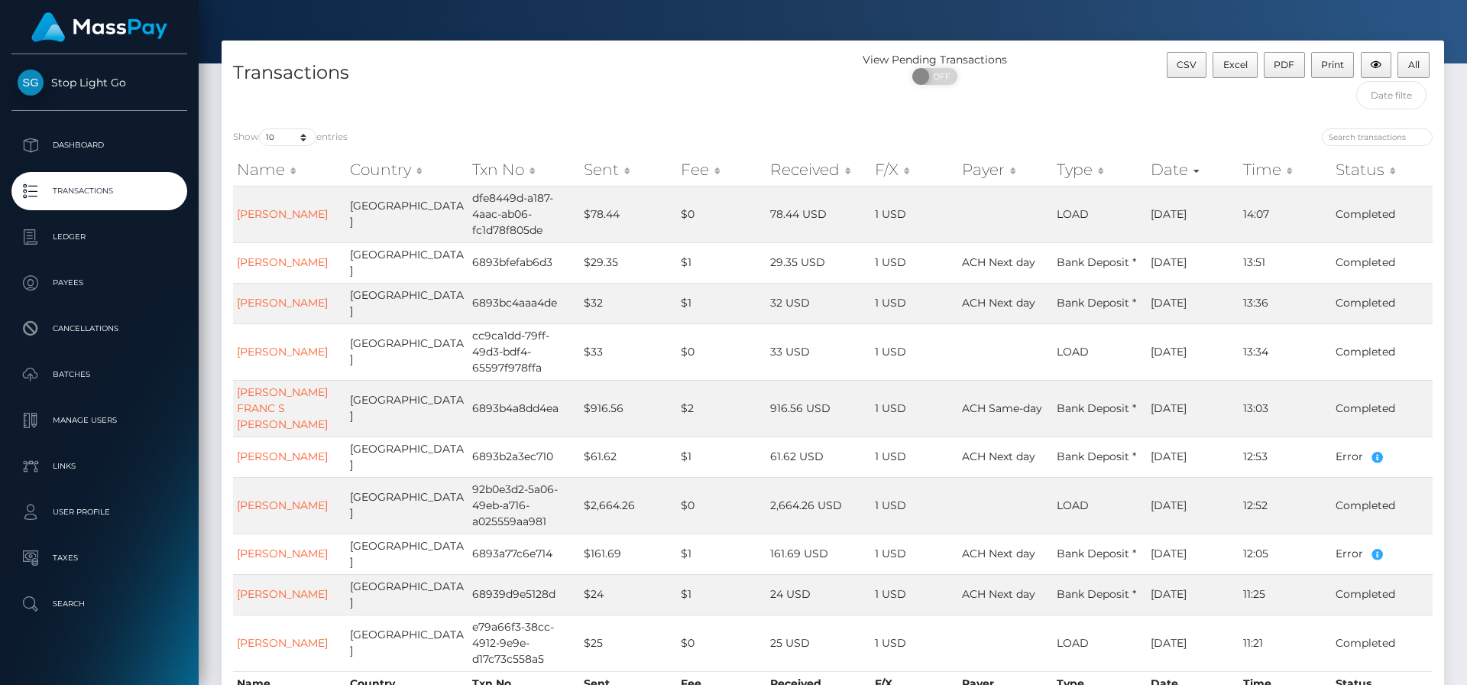
click at [1359, 659] on div "Show 10 25 50 100 250 500 1,000 3,500 entries Name Country Txn No Sent Fee Rece…" at bounding box center [833, 425] width 1223 height 617
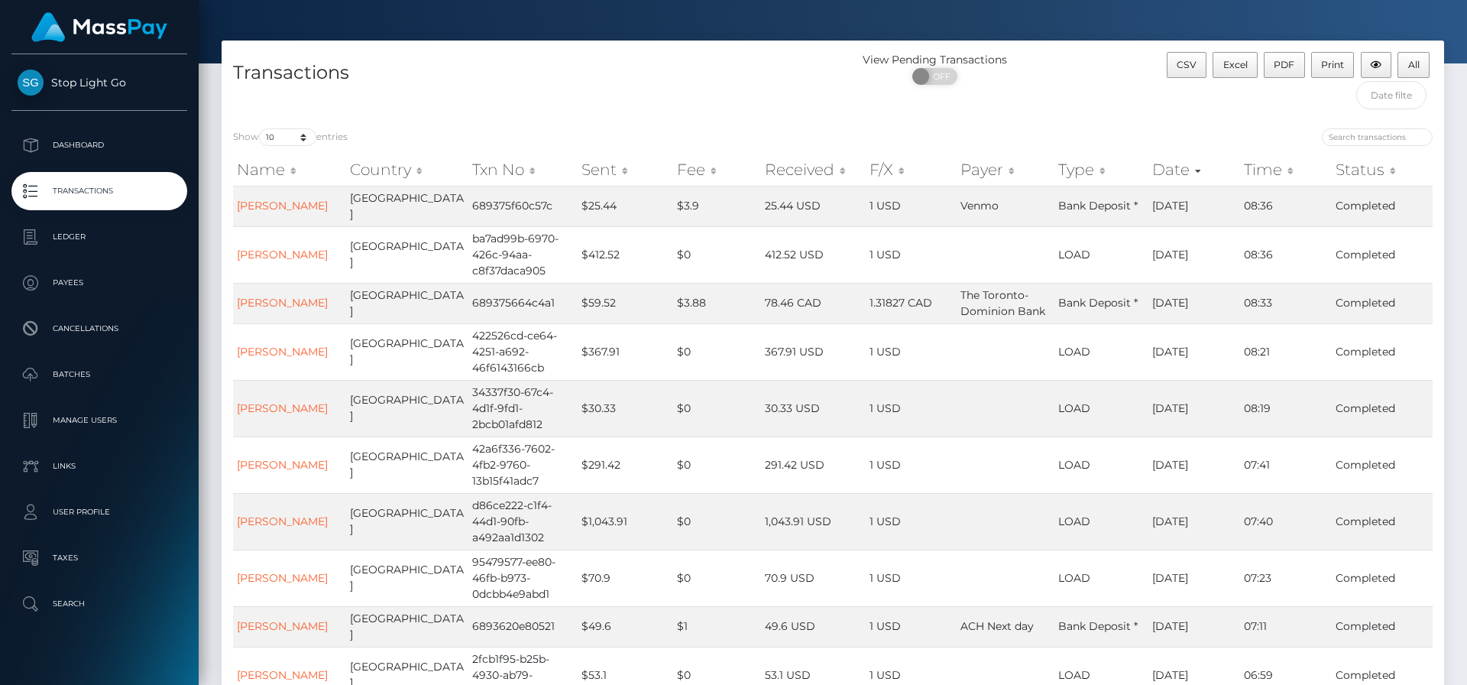
scroll to position [180, 0]
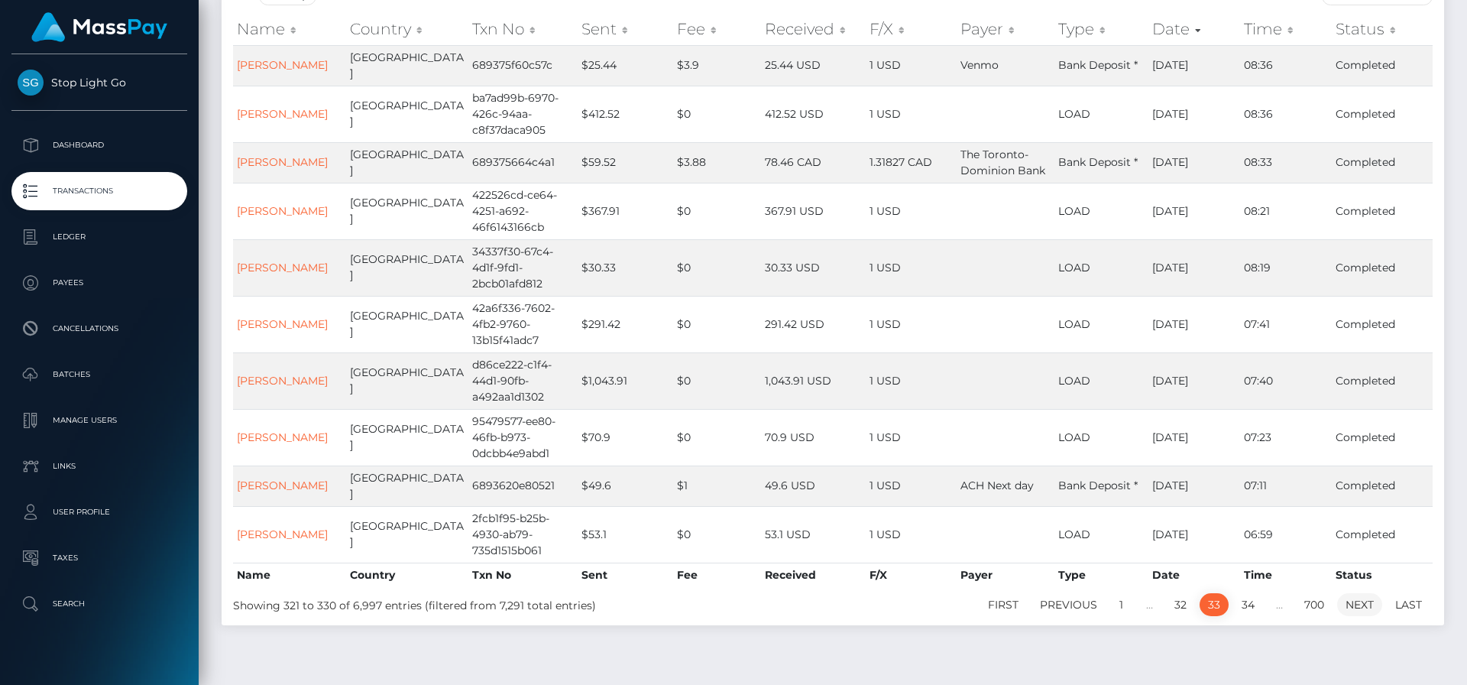
click at [1353, 593] on link "Next" at bounding box center [1360, 604] width 45 height 23
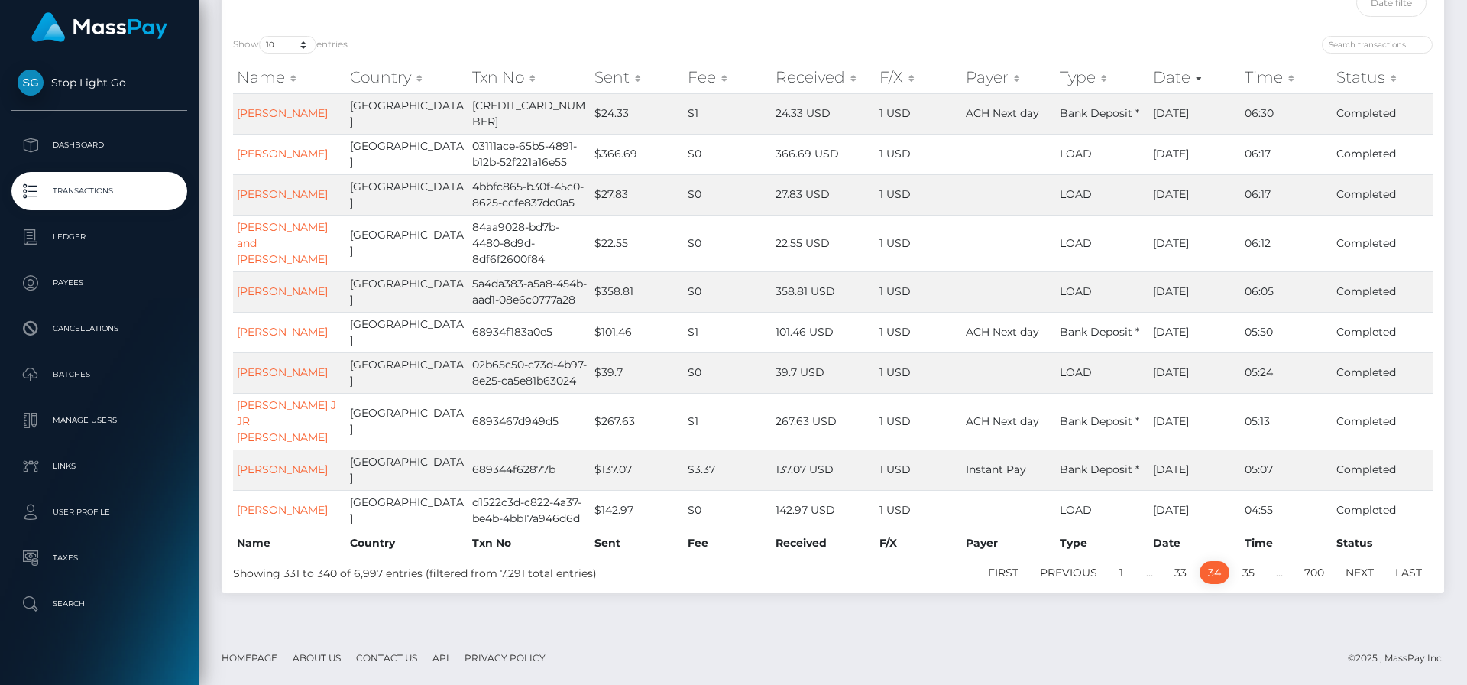
scroll to position [164, 0]
click at [1353, 576] on link "Next" at bounding box center [1360, 572] width 45 height 23
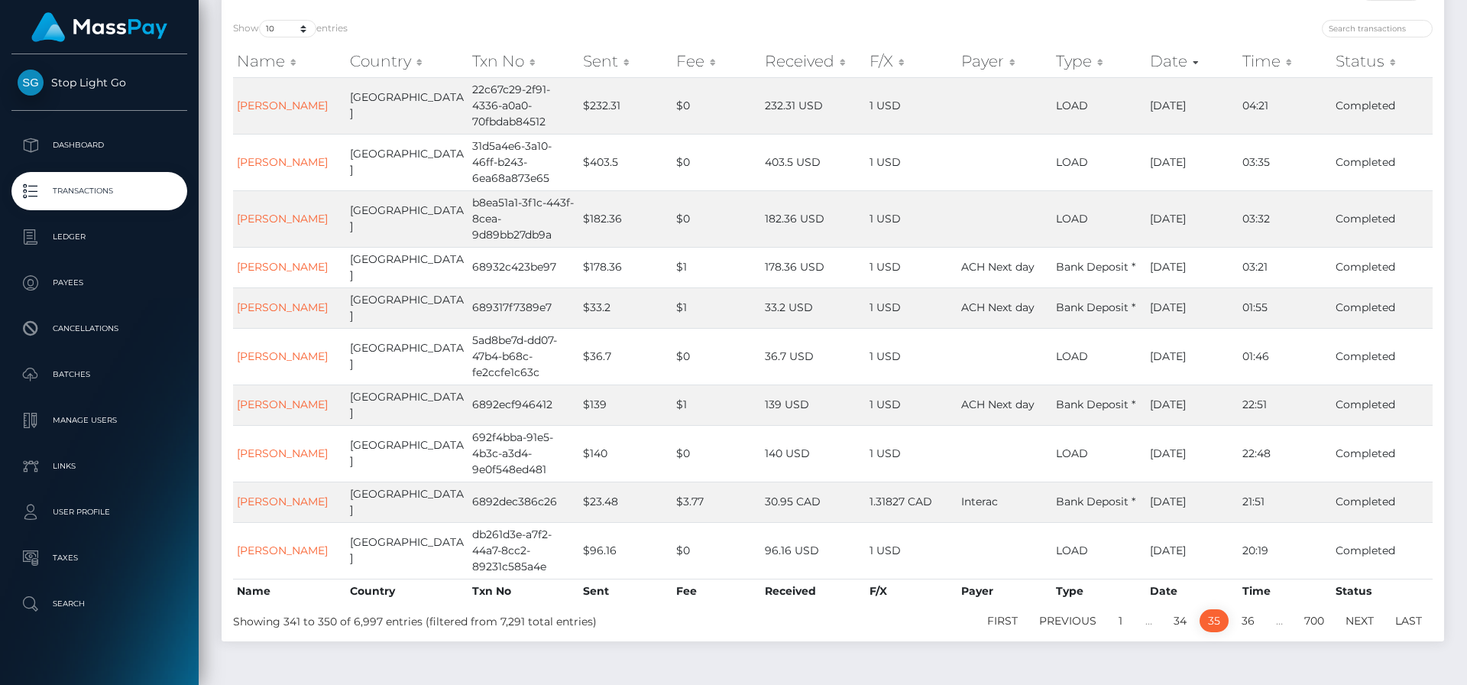
click at [1353, 609] on link "Next" at bounding box center [1360, 620] width 45 height 23
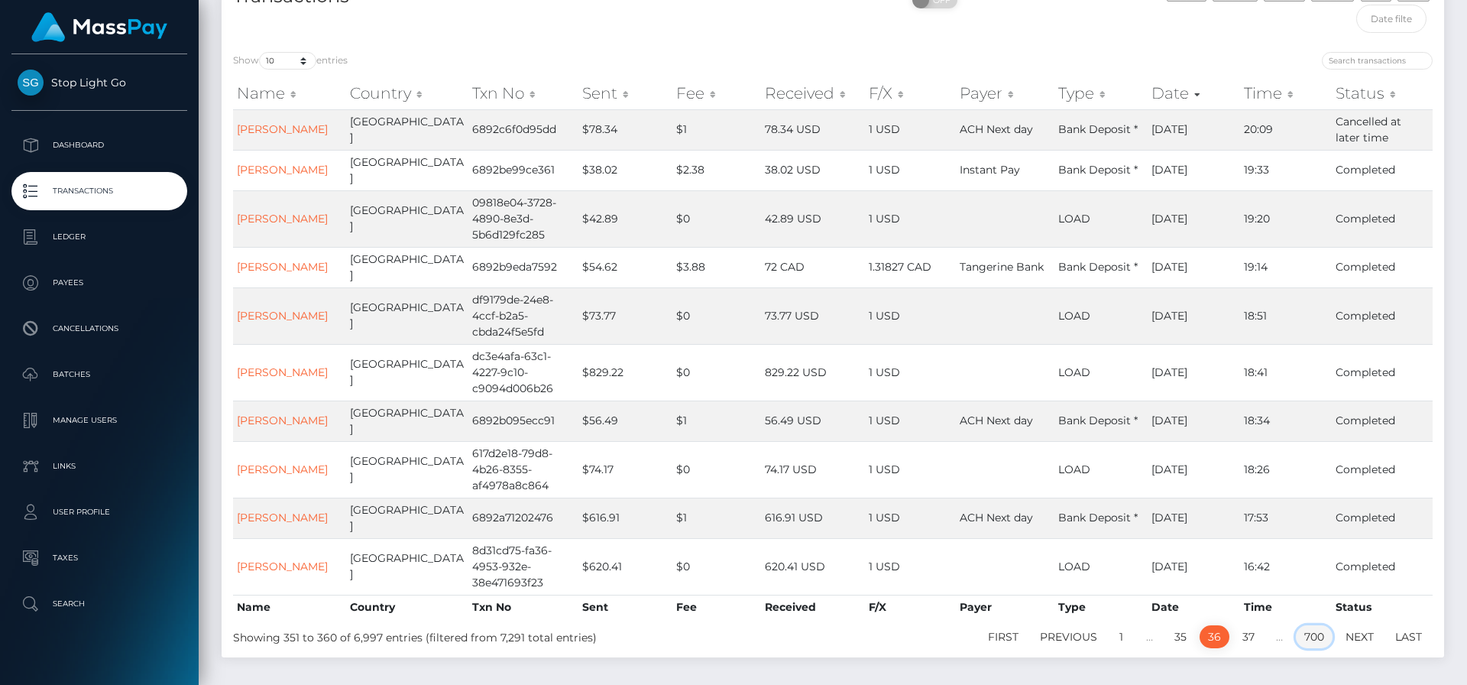
click at [1321, 625] on link "700" at bounding box center [1314, 636] width 37 height 23
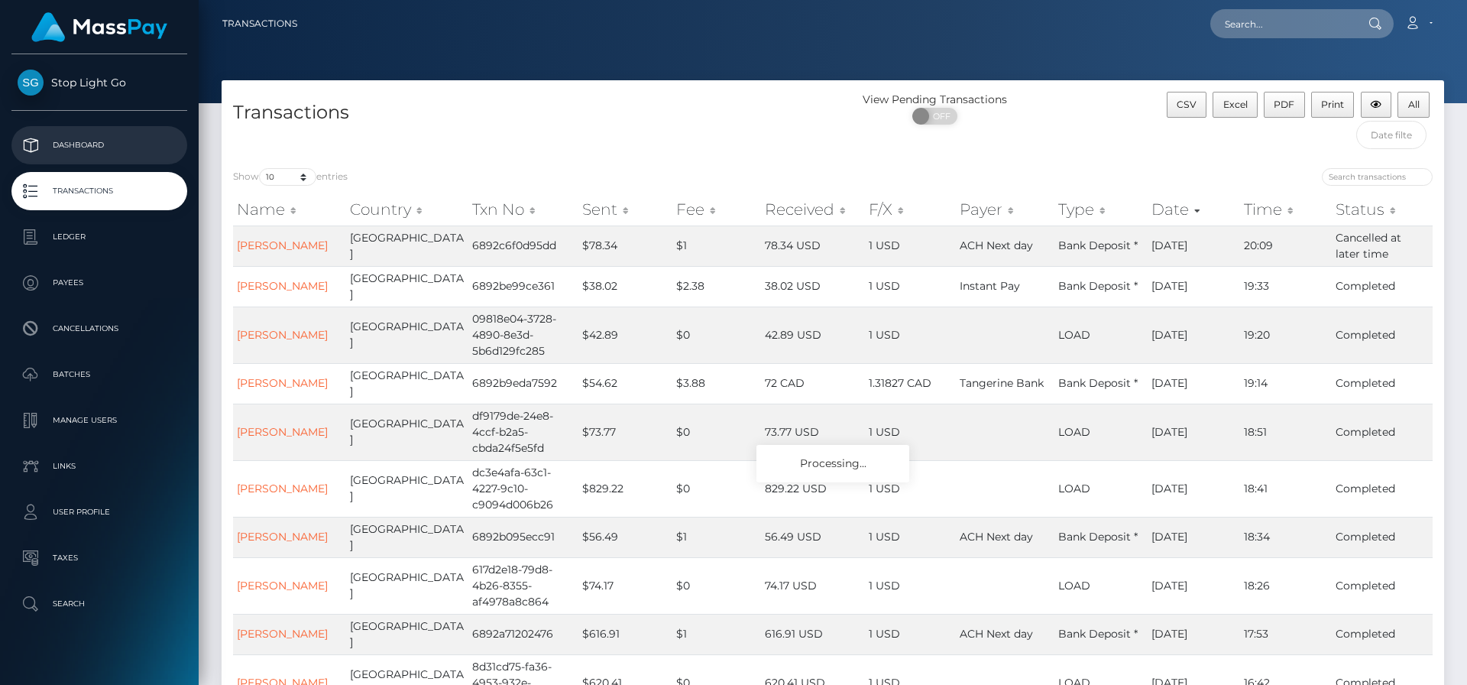
click at [76, 144] on p "Dashboard" at bounding box center [100, 145] width 164 height 23
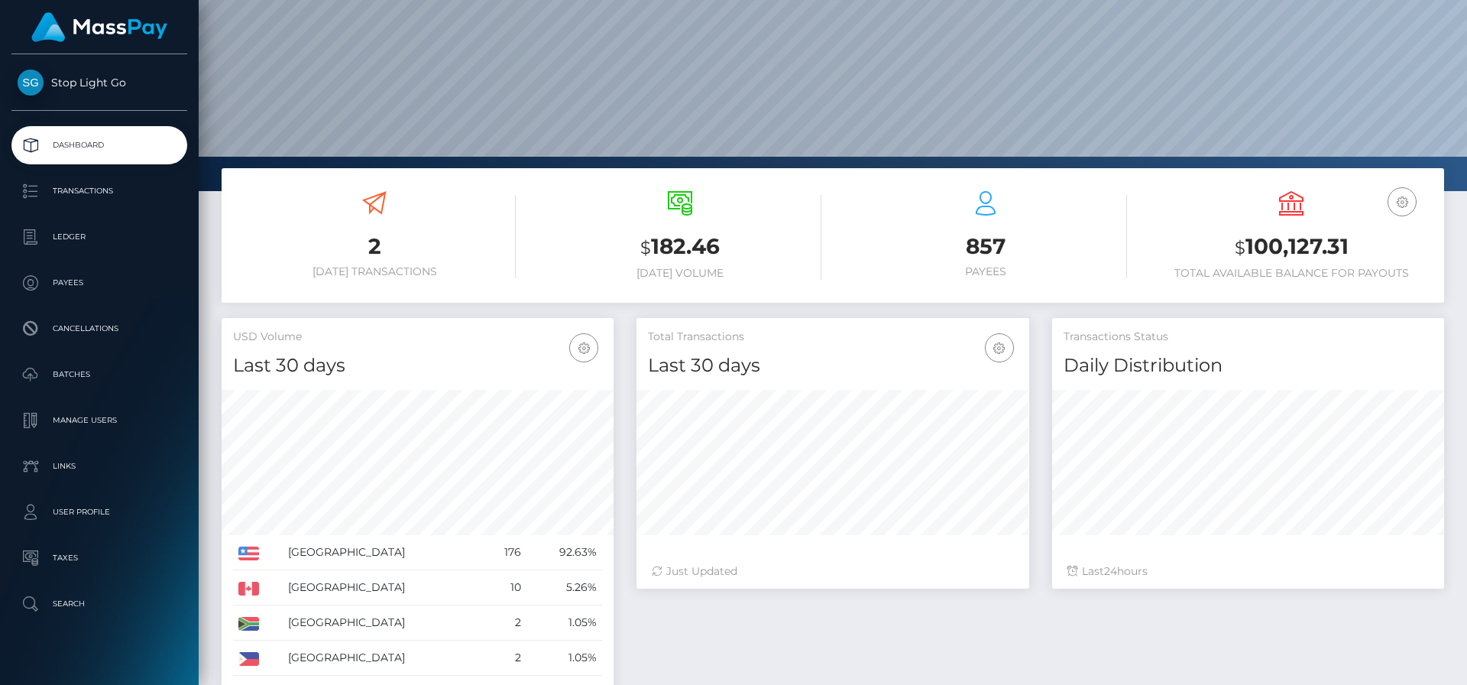
scroll to position [121, 0]
